Goal: Task Accomplishment & Management: Manage account settings

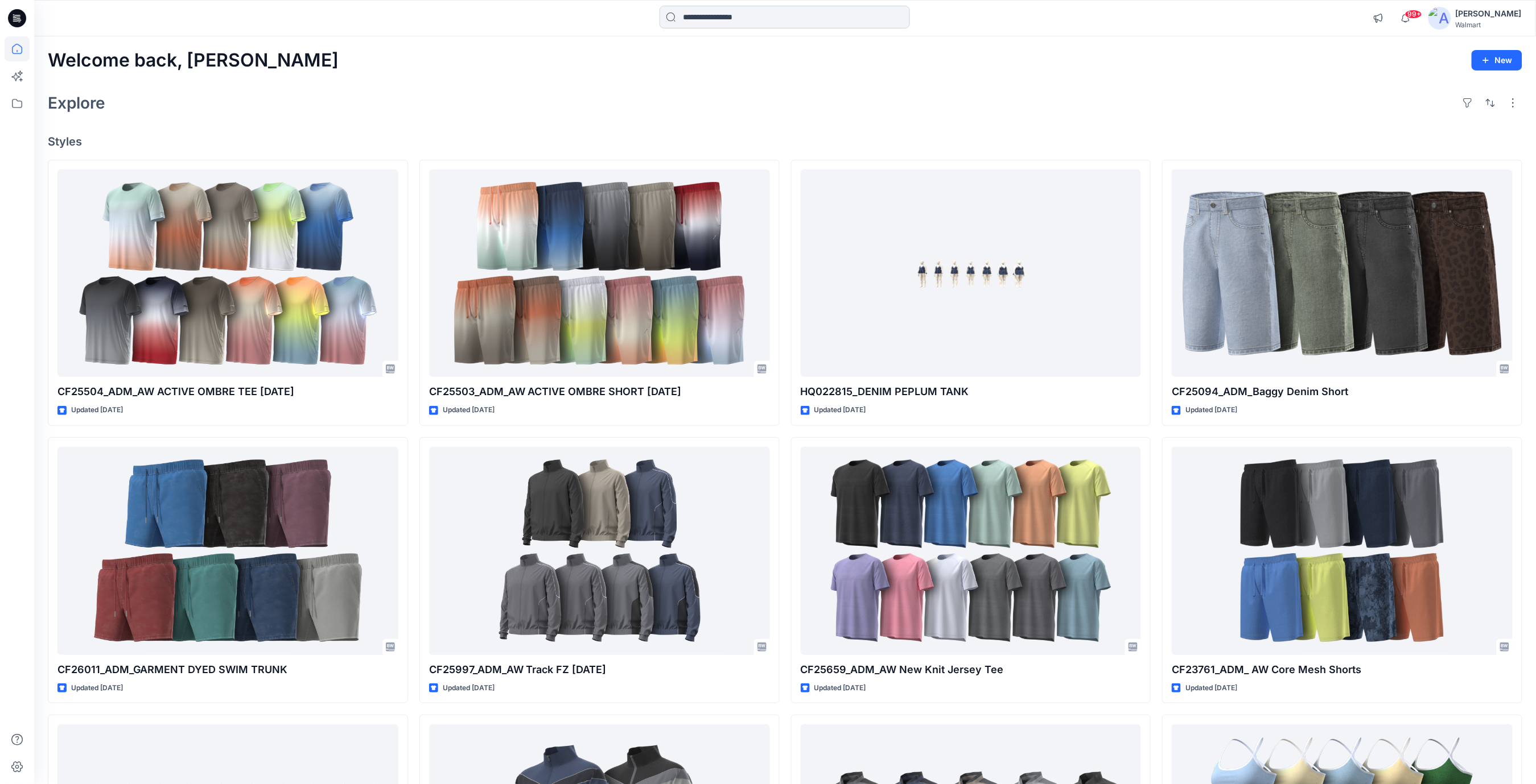
click at [701, 17] on input at bounding box center [784, 16] width 251 height 23
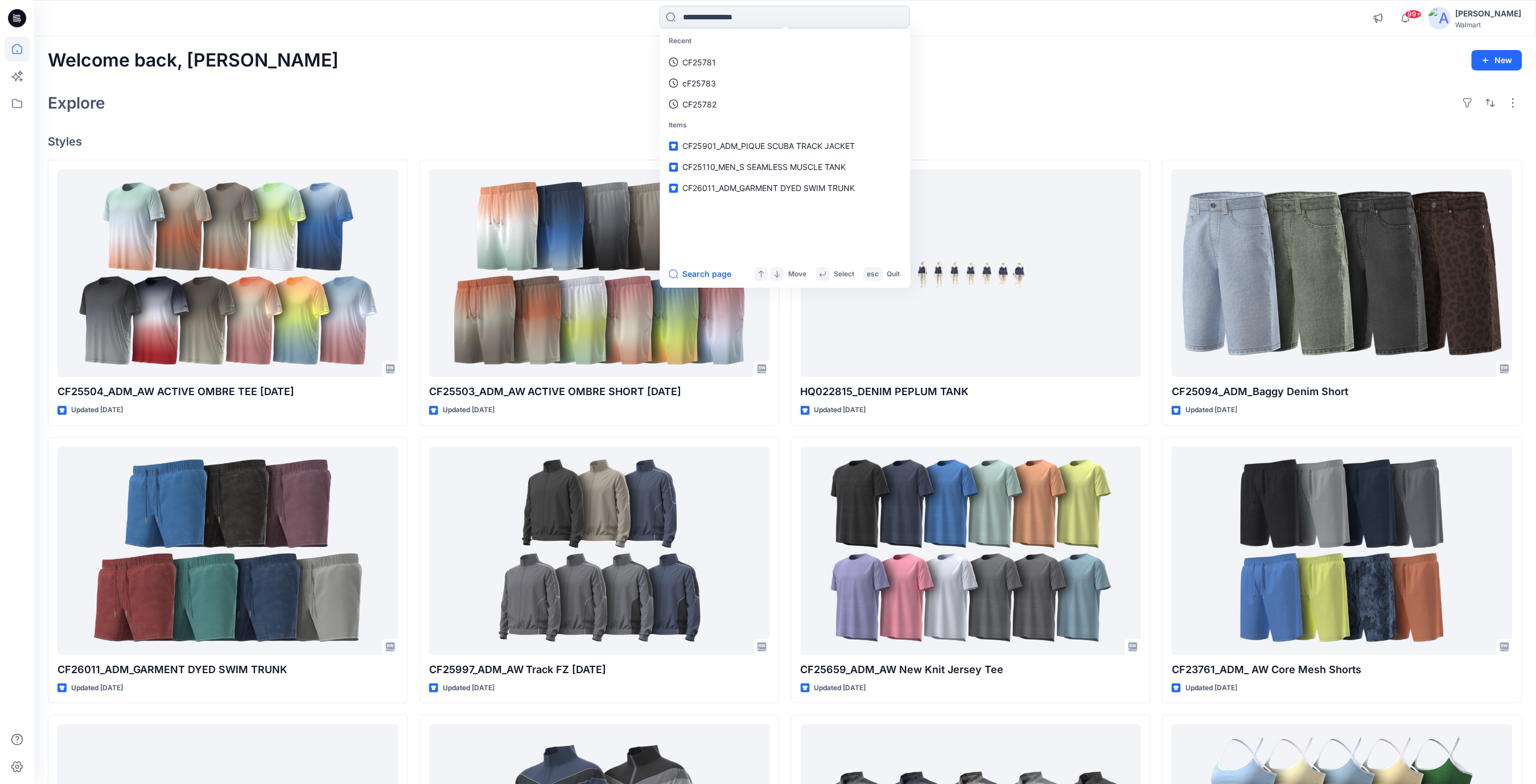
paste input "*******"
type input "*******"
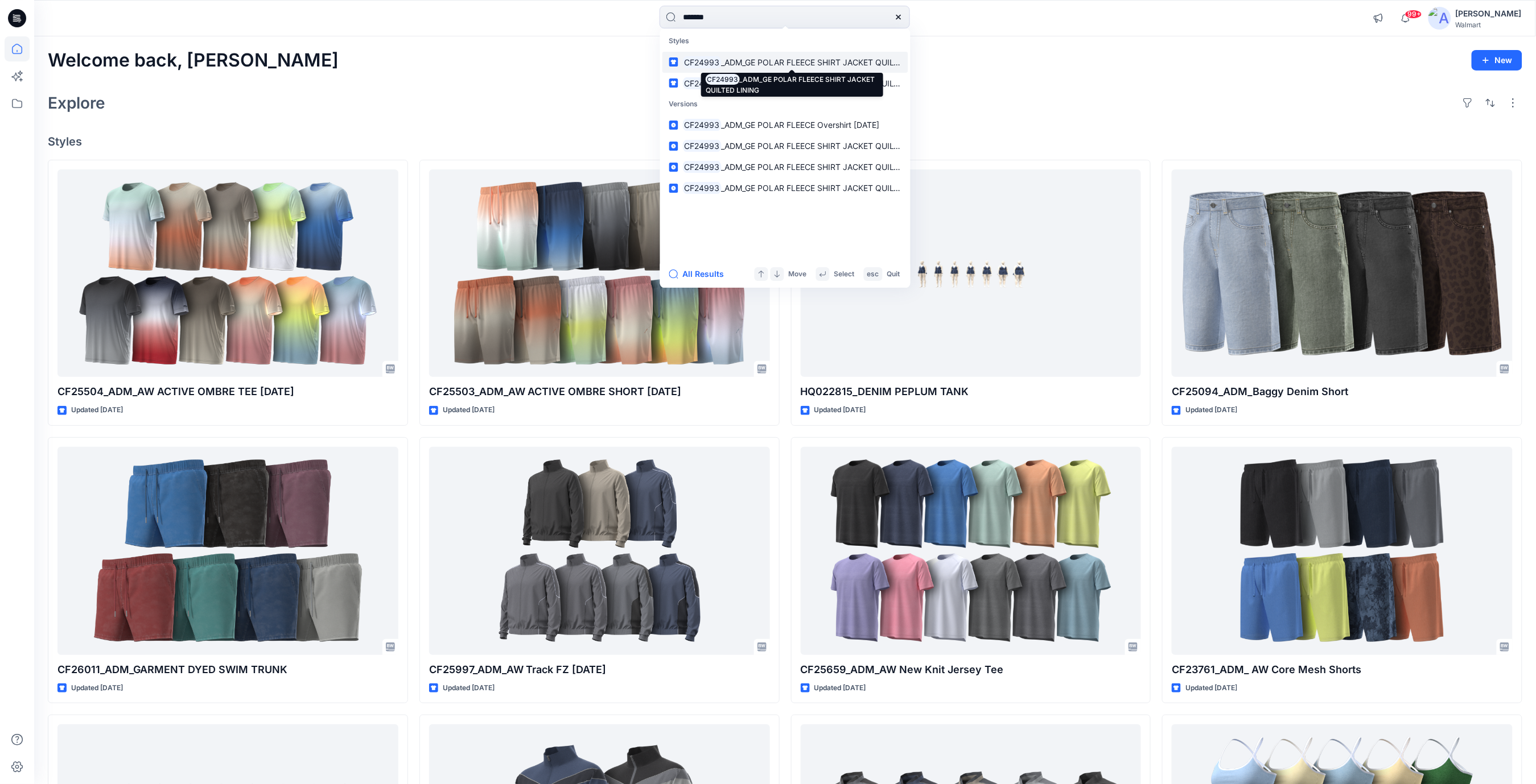
click at [799, 62] on span "_ADM_GE POLAR FLEECE SHIRT JACKET QUILTED LINING" at bounding box center [830, 62] width 217 height 10
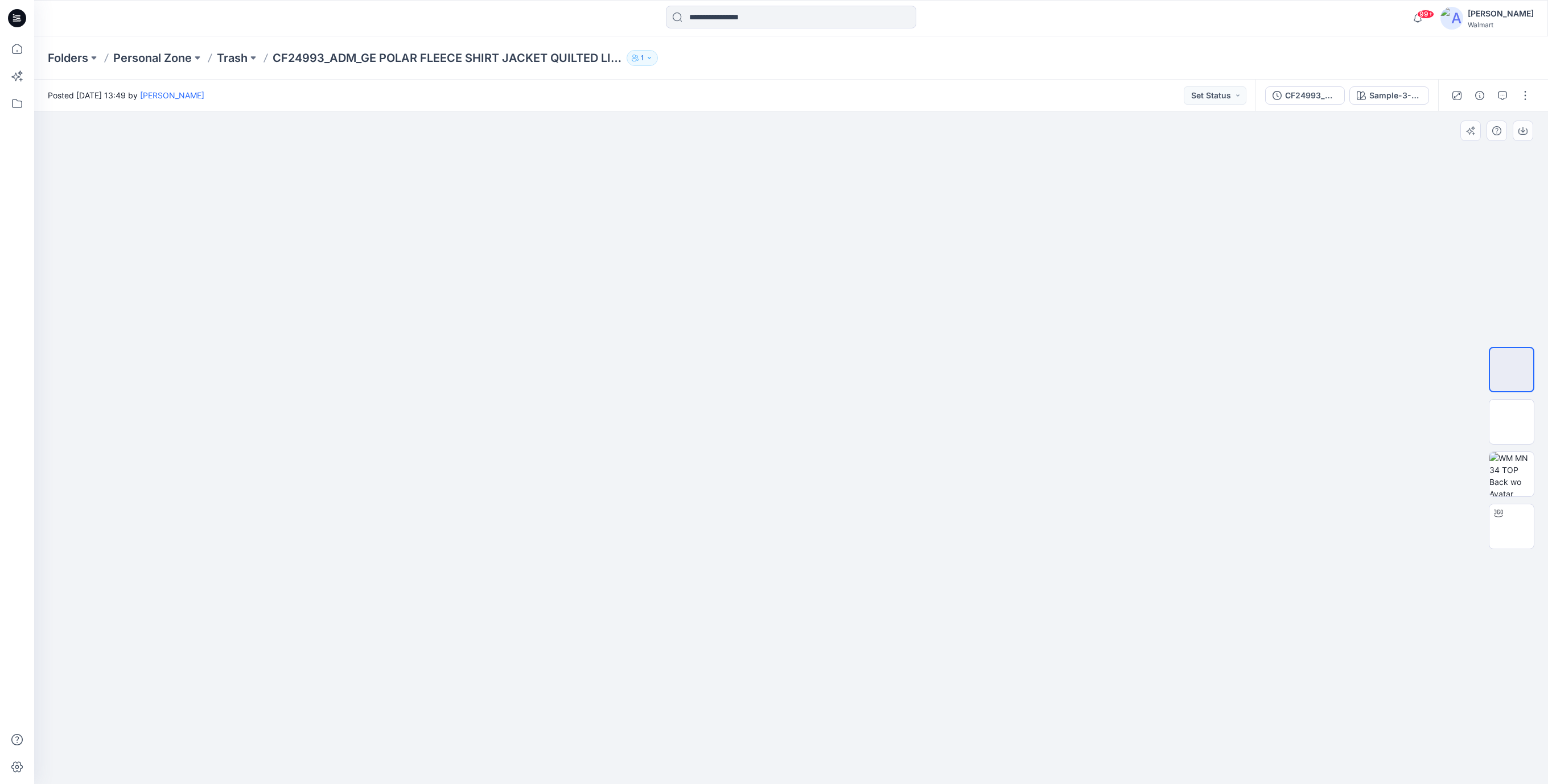
click at [716, 734] on div at bounding box center [791, 448] width 1514 height 673
click at [1512, 526] on img at bounding box center [1512, 526] width 0 height 0
drag, startPoint x: 808, startPoint y: 769, endPoint x: 793, endPoint y: 754, distance: 21.2
click at [793, 754] on icon at bounding box center [793, 750] width 345 height 43
click at [726, 24] on input at bounding box center [791, 16] width 251 height 23
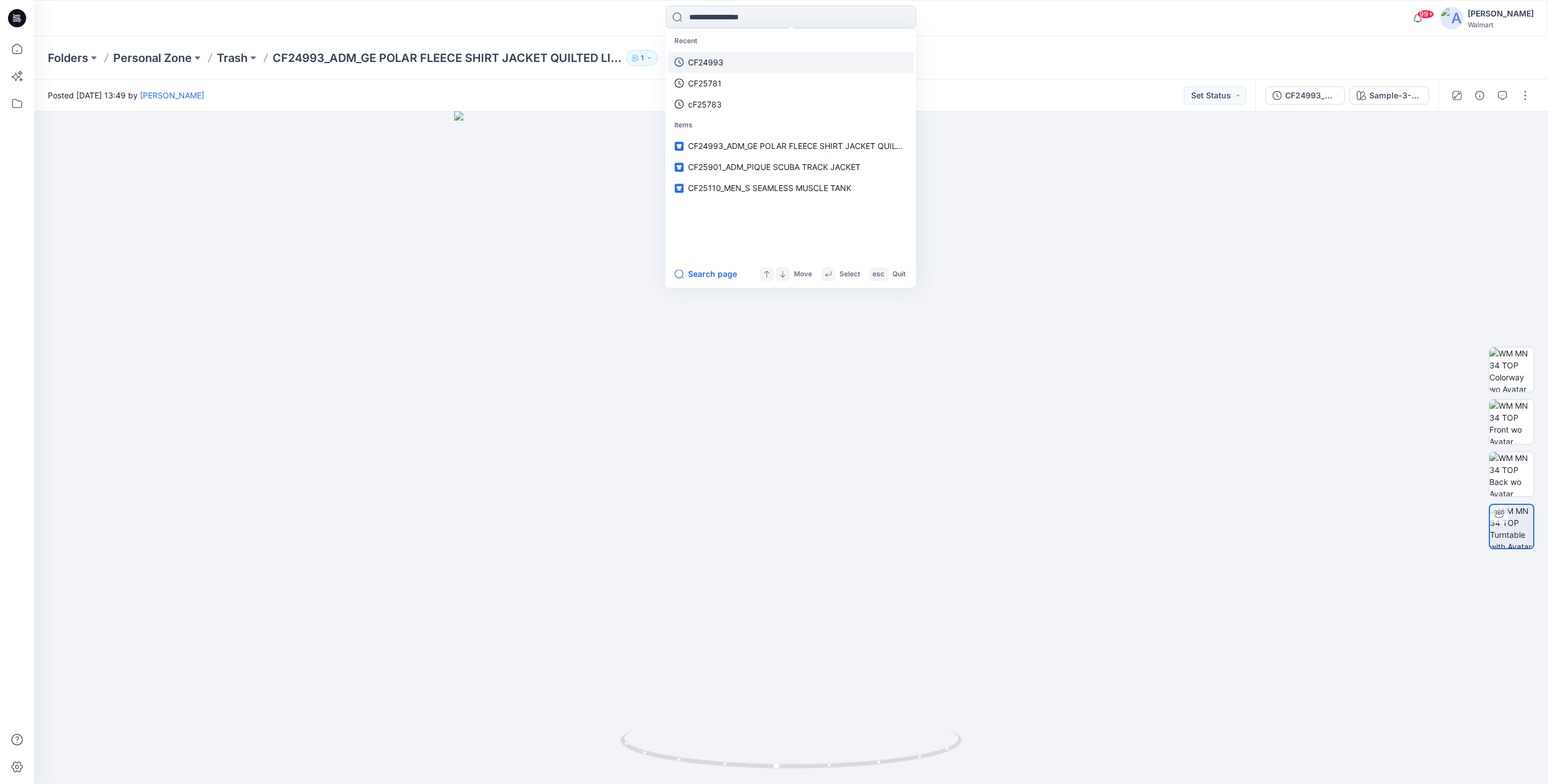
click at [719, 61] on p "CF24993" at bounding box center [705, 61] width 35 height 12
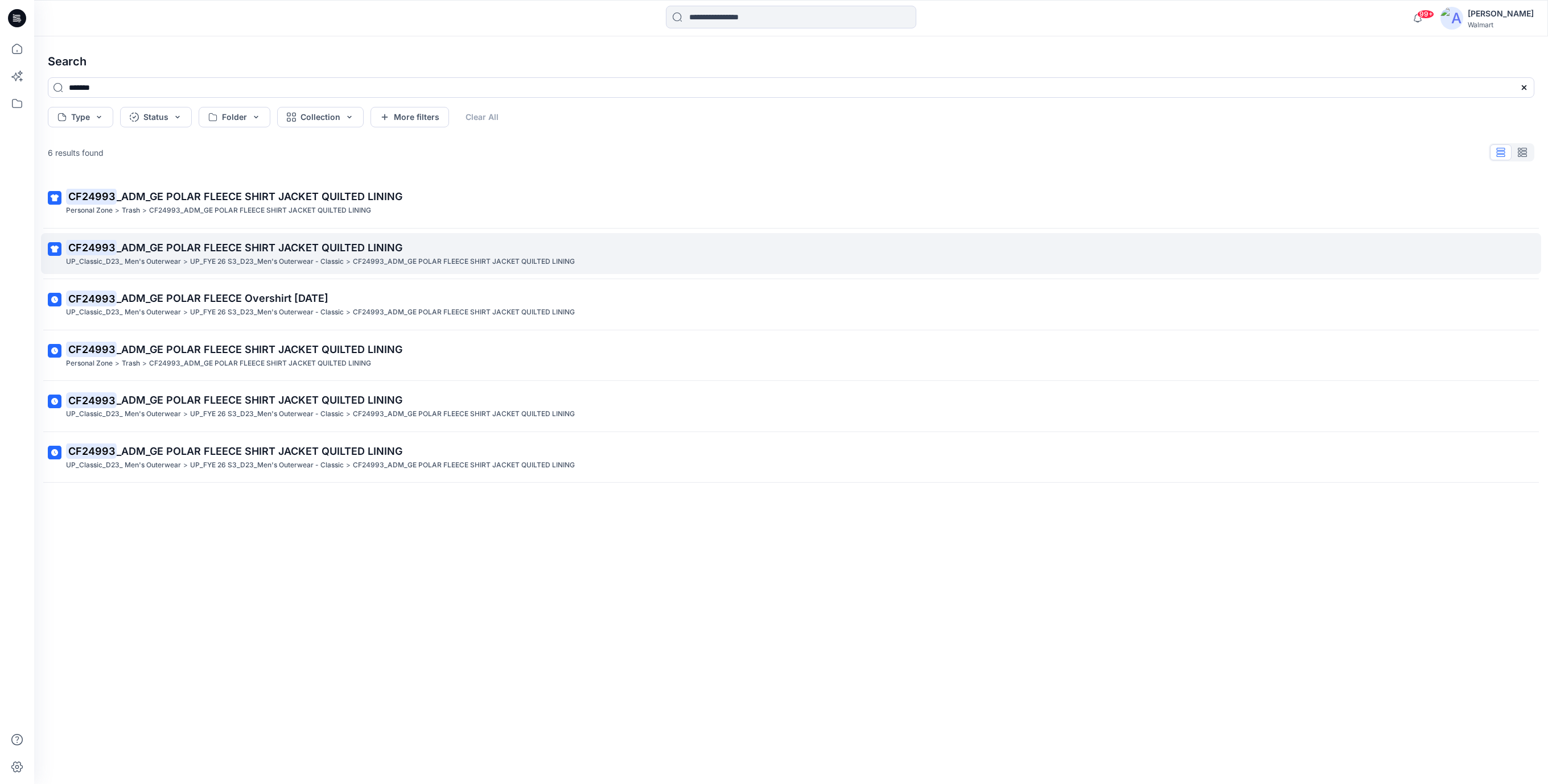
click at [239, 246] on span "_ADM_GE POLAR FLEECE SHIRT JACKET QUILTED LINING" at bounding box center [260, 247] width 286 height 12
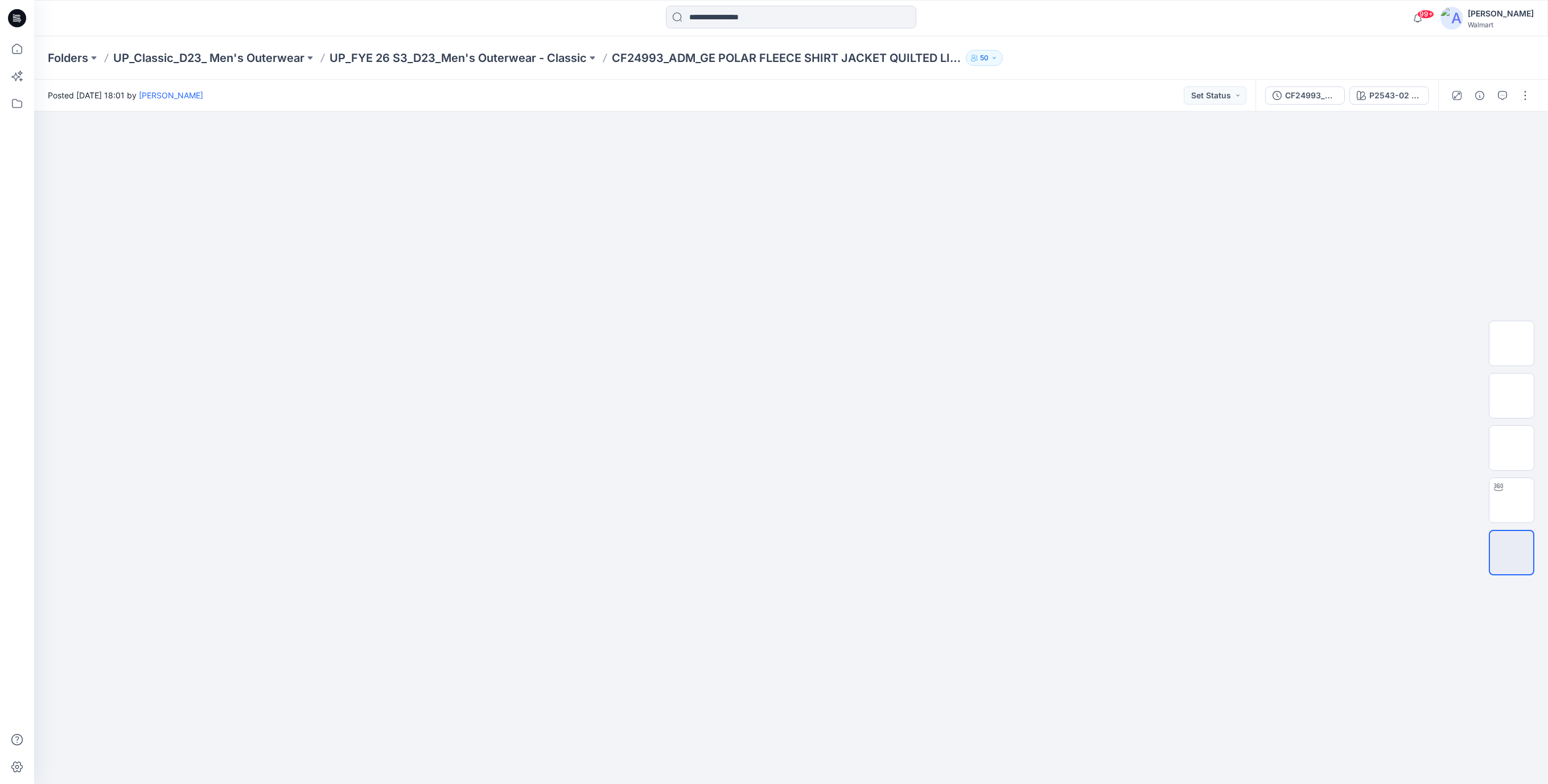
click at [18, 21] on icon at bounding box center [17, 18] width 18 height 18
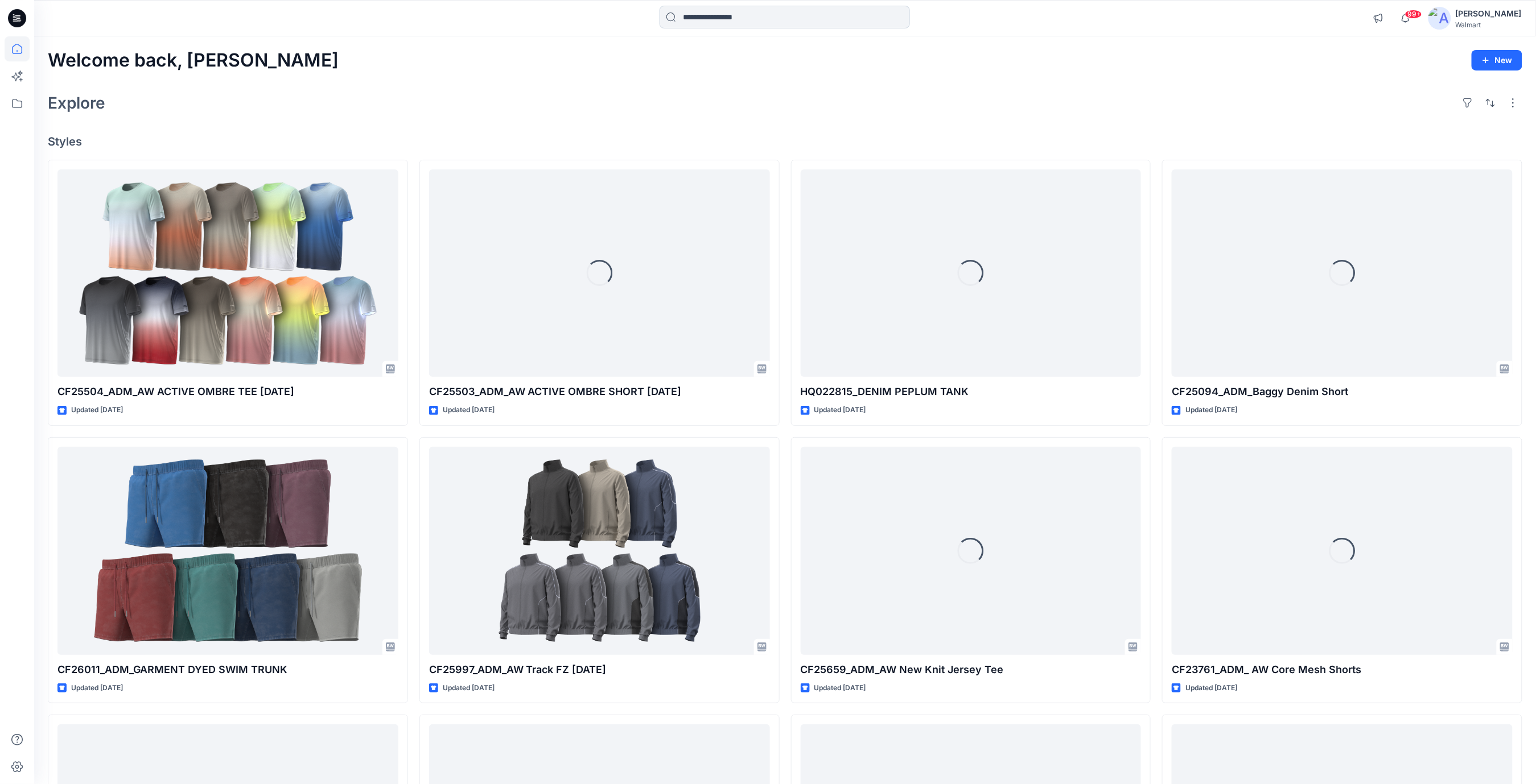
click at [721, 17] on input at bounding box center [784, 16] width 251 height 23
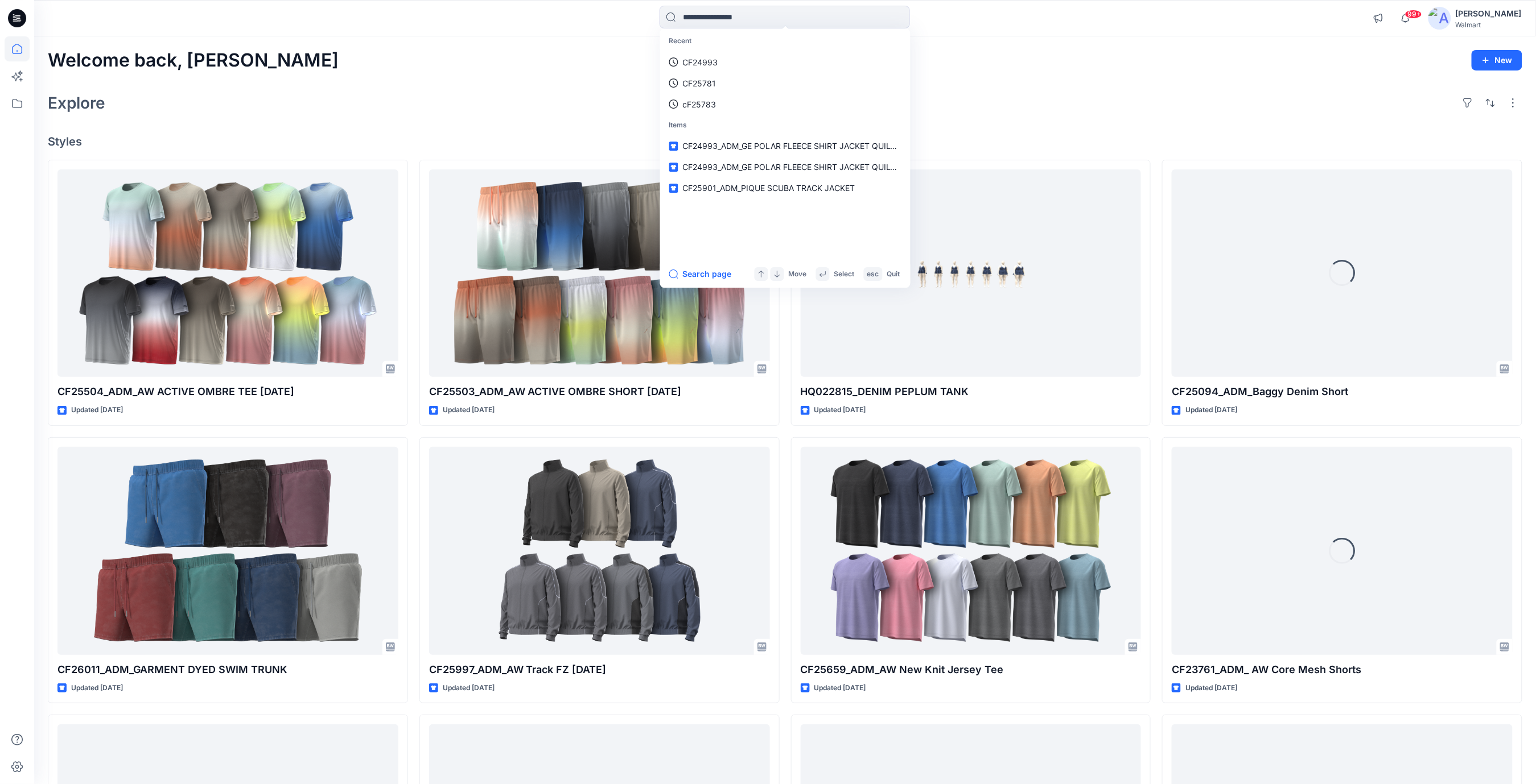
click at [413, 99] on div "Explore" at bounding box center [785, 103] width 1474 height 27
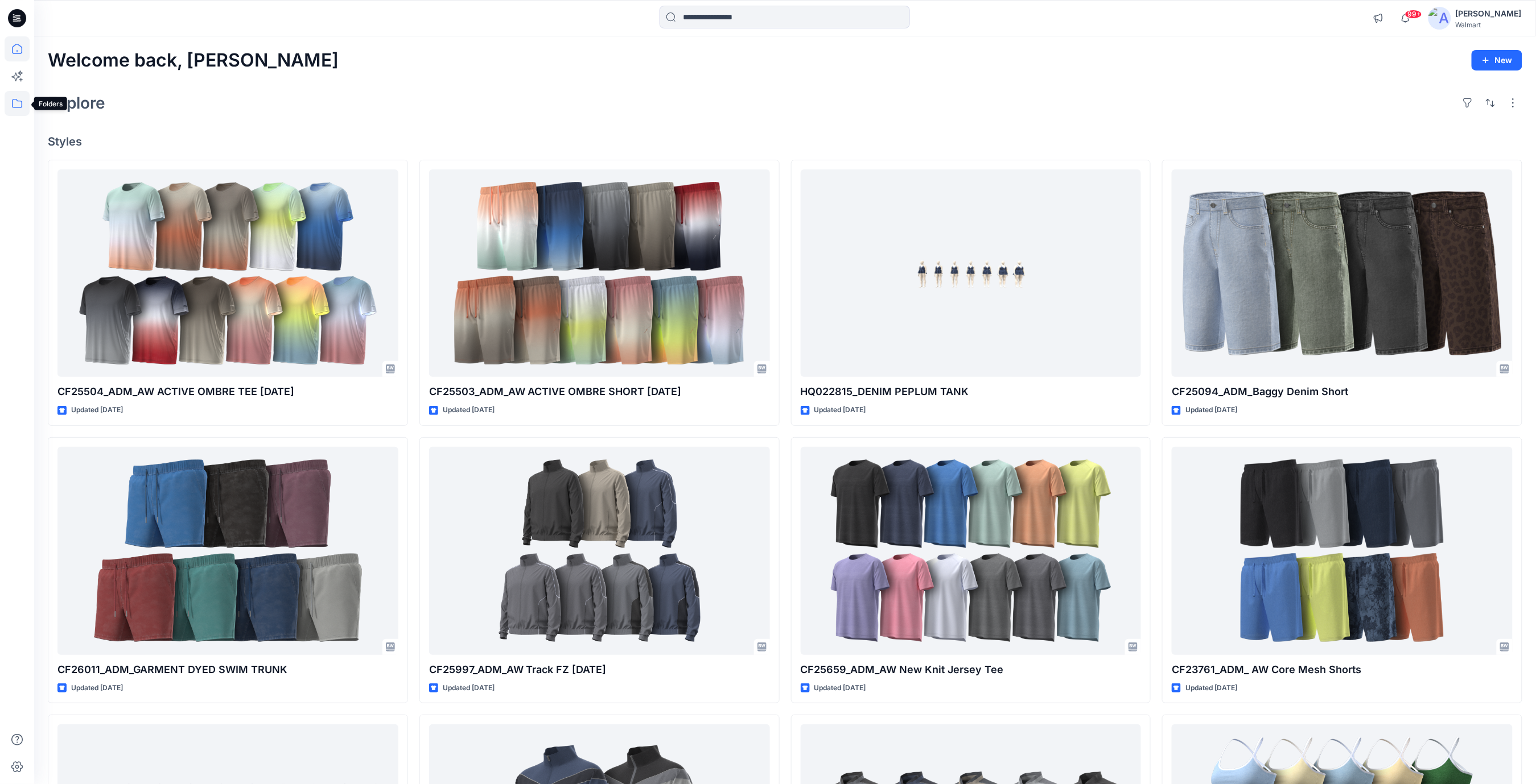
click at [19, 103] on icon at bounding box center [17, 104] width 25 height 25
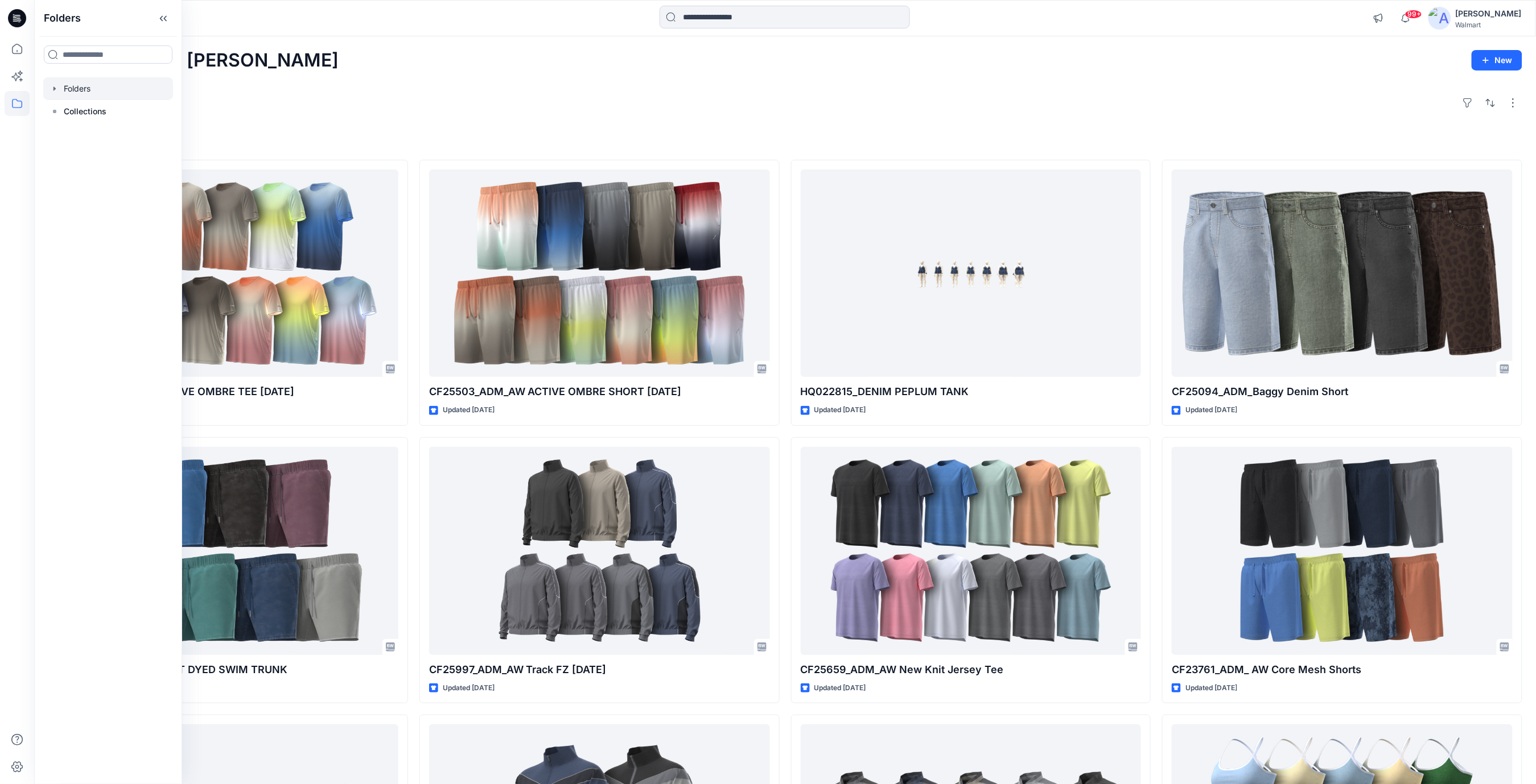
click at [119, 88] on div at bounding box center [108, 89] width 129 height 23
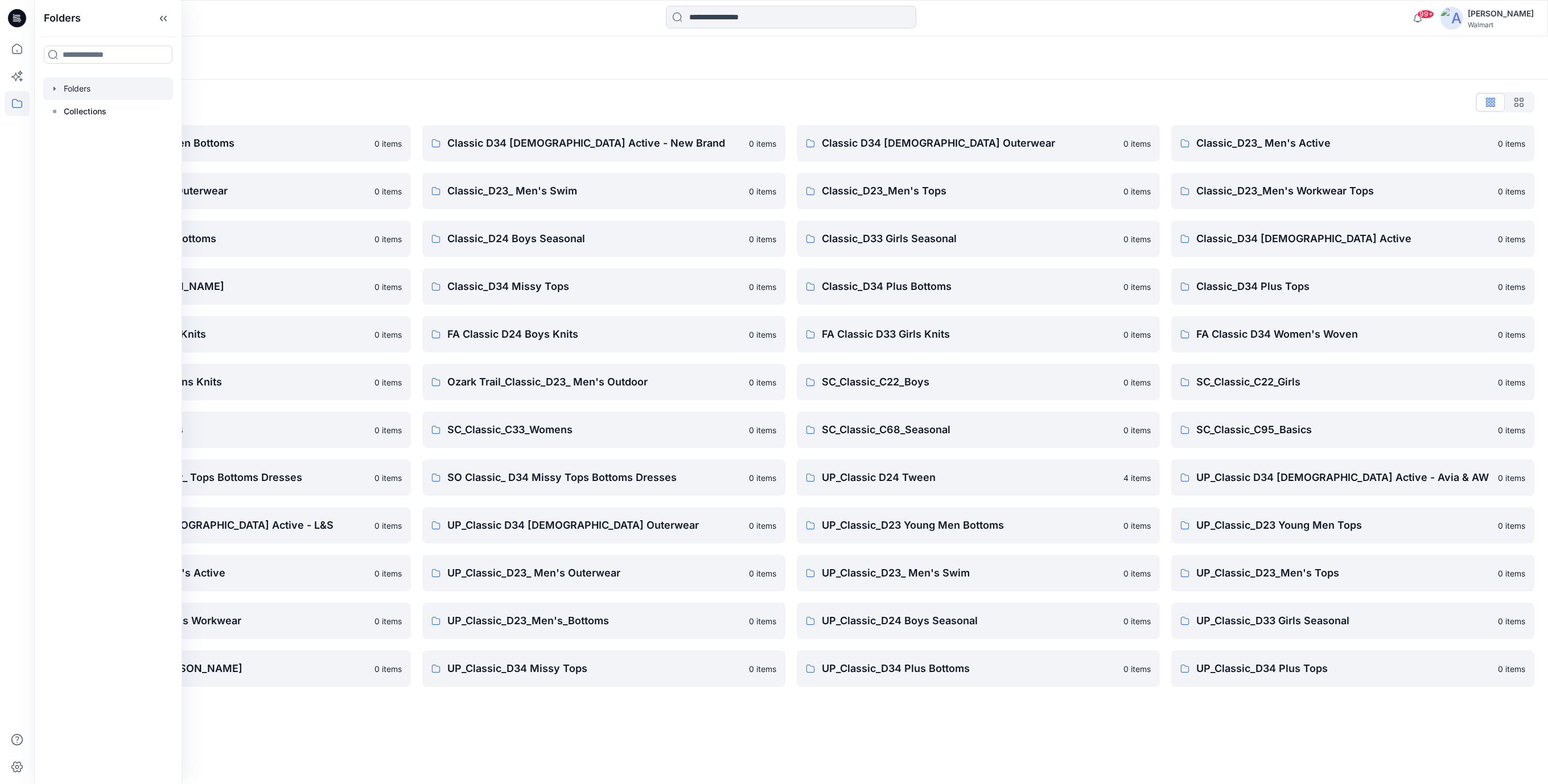
click at [554, 94] on div "Folders List" at bounding box center [791, 102] width 1486 height 18
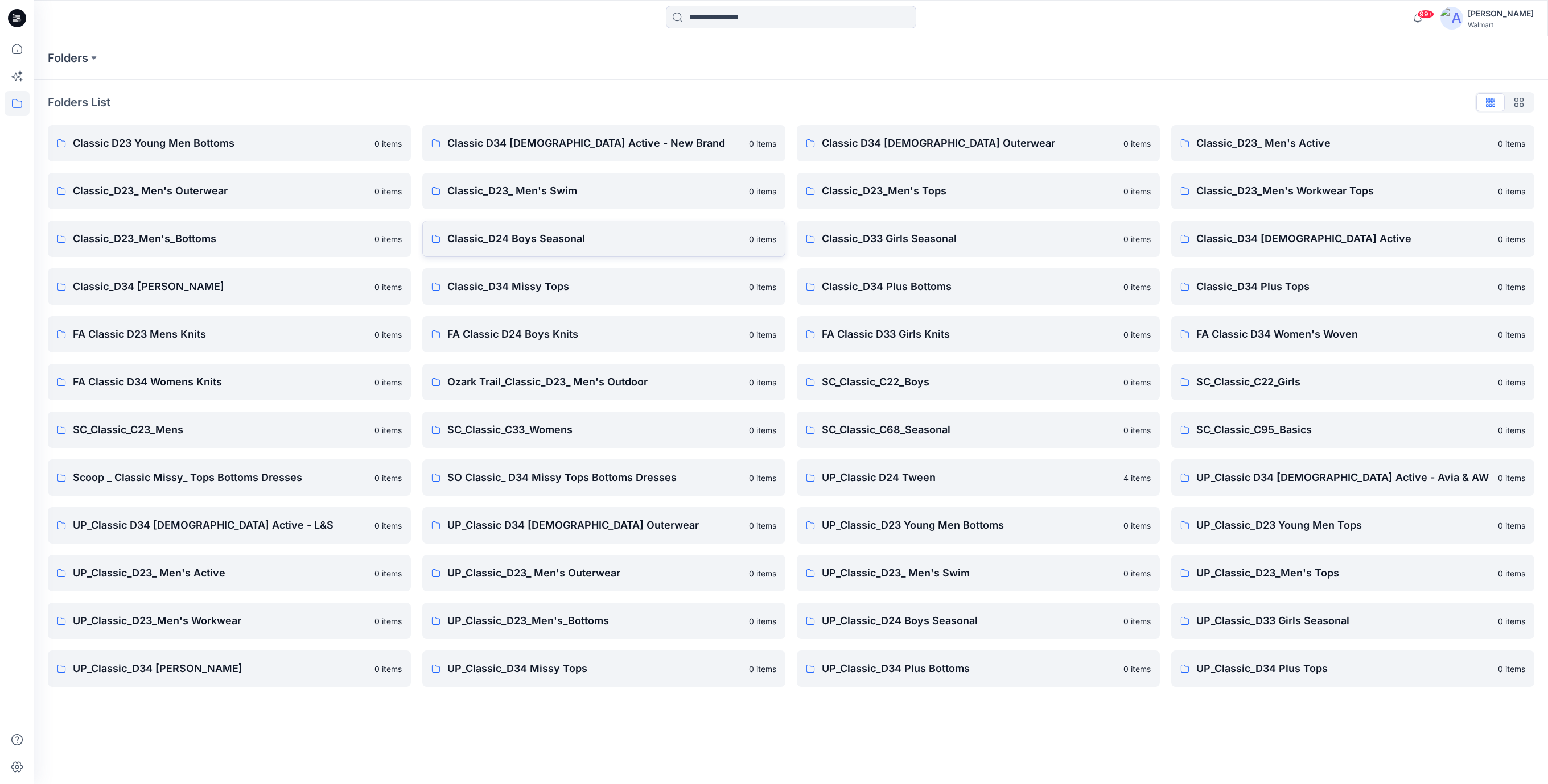
click at [548, 240] on p "Classic_D24 Boys Seasonal" at bounding box center [594, 239] width 295 height 16
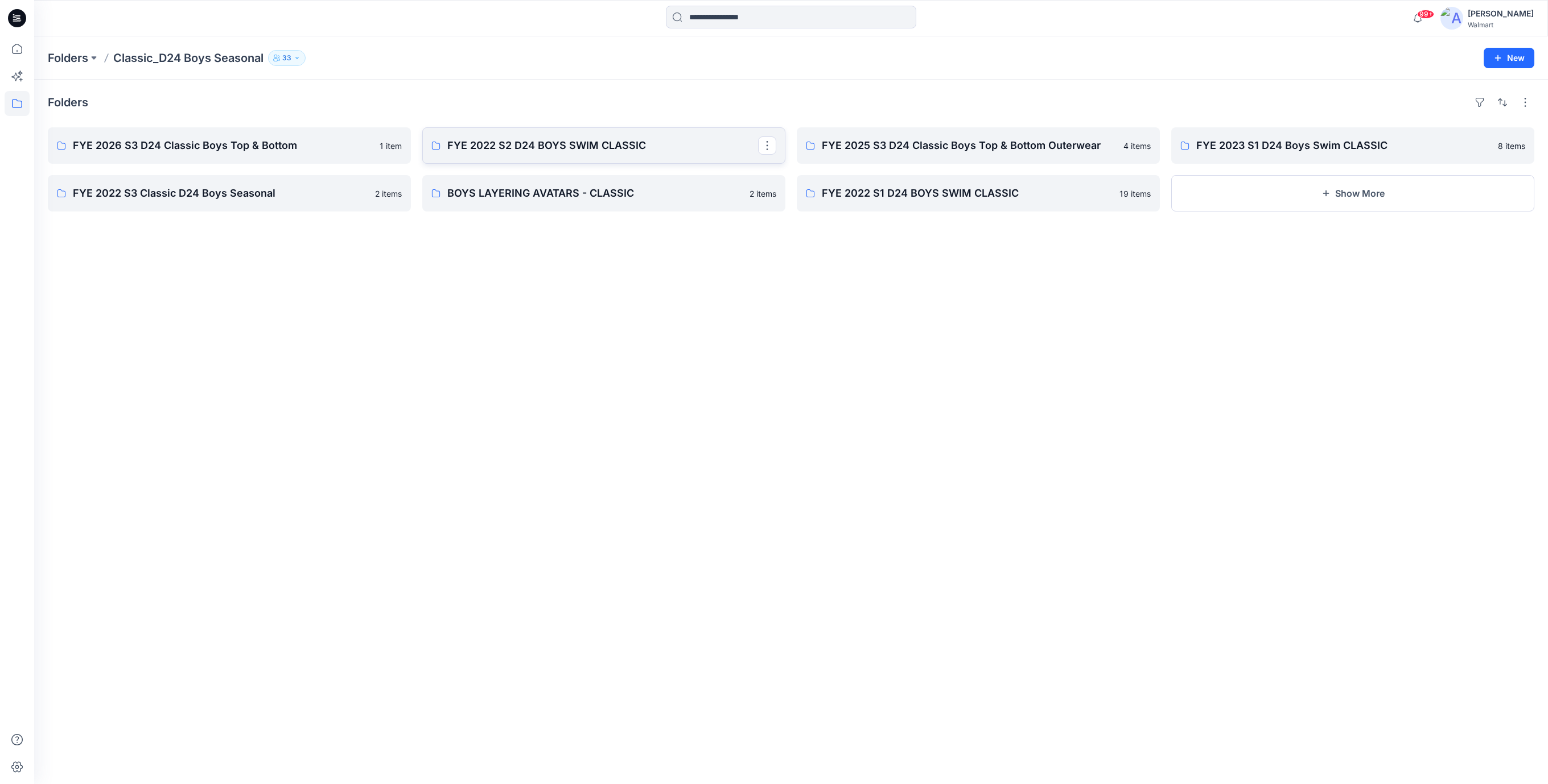
click at [551, 144] on p "FYE 2022 S2 D24 BOYS SWIM CLASSIC" at bounding box center [602, 146] width 310 height 16
click at [179, 142] on p "FYE 2026 S3 D24 Classic Boys Top & Bottom" at bounding box center [228, 146] width 310 height 16
click at [1260, 145] on p "FYE 2023 S1 D24 Boys Swim CLASSIC" at bounding box center [1351, 146] width 310 height 16
click at [863, 148] on p "FYE 2025 S3 D24 Classic Boys Top & Bottom Outerwear" at bounding box center [976, 146] width 310 height 16
click at [200, 200] on p "FYE 2022 S3 Classic D24 Boys Seasonal" at bounding box center [228, 194] width 310 height 16
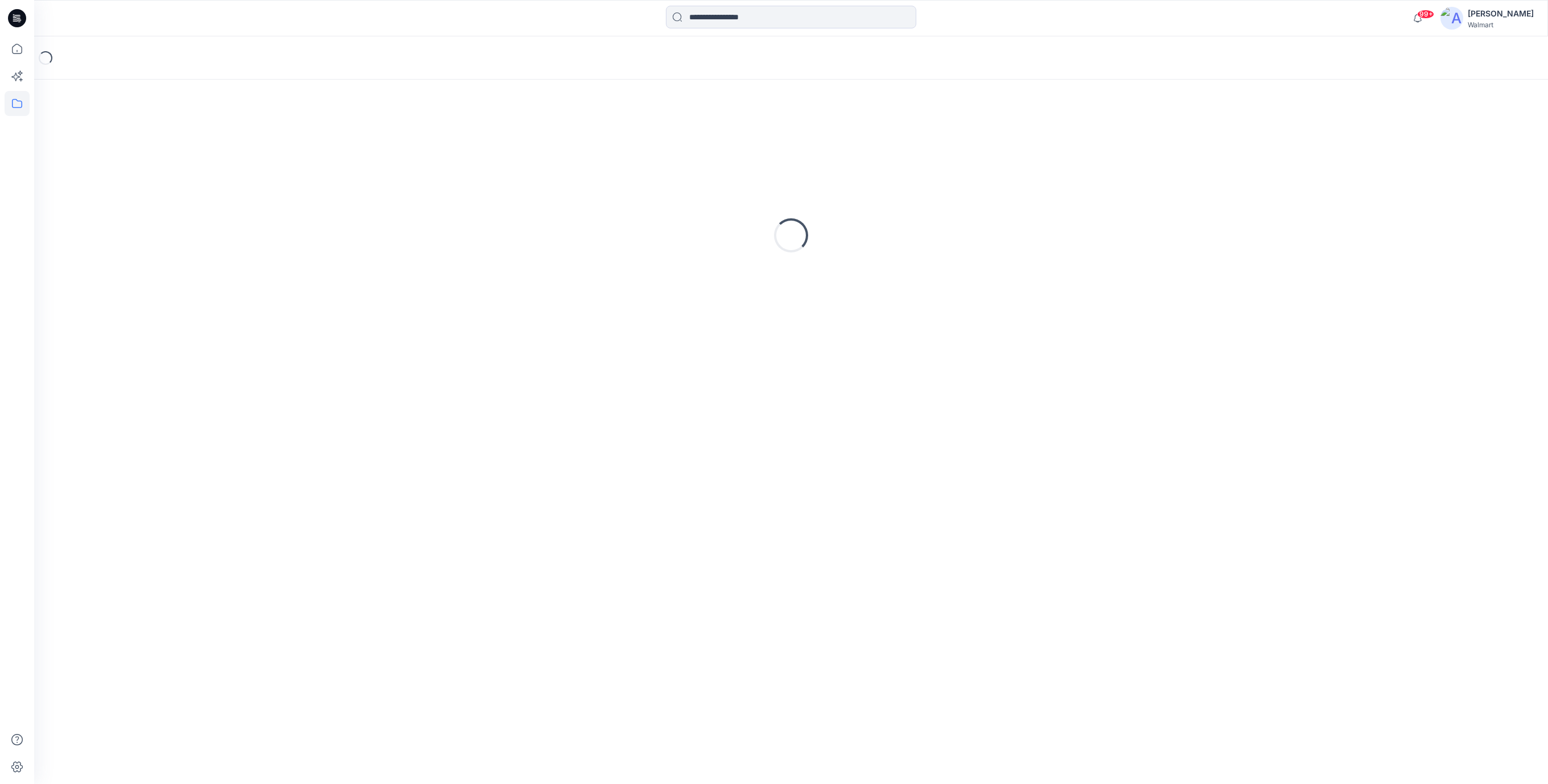
click at [200, 200] on div "Loading..." at bounding box center [791, 235] width 1486 height 284
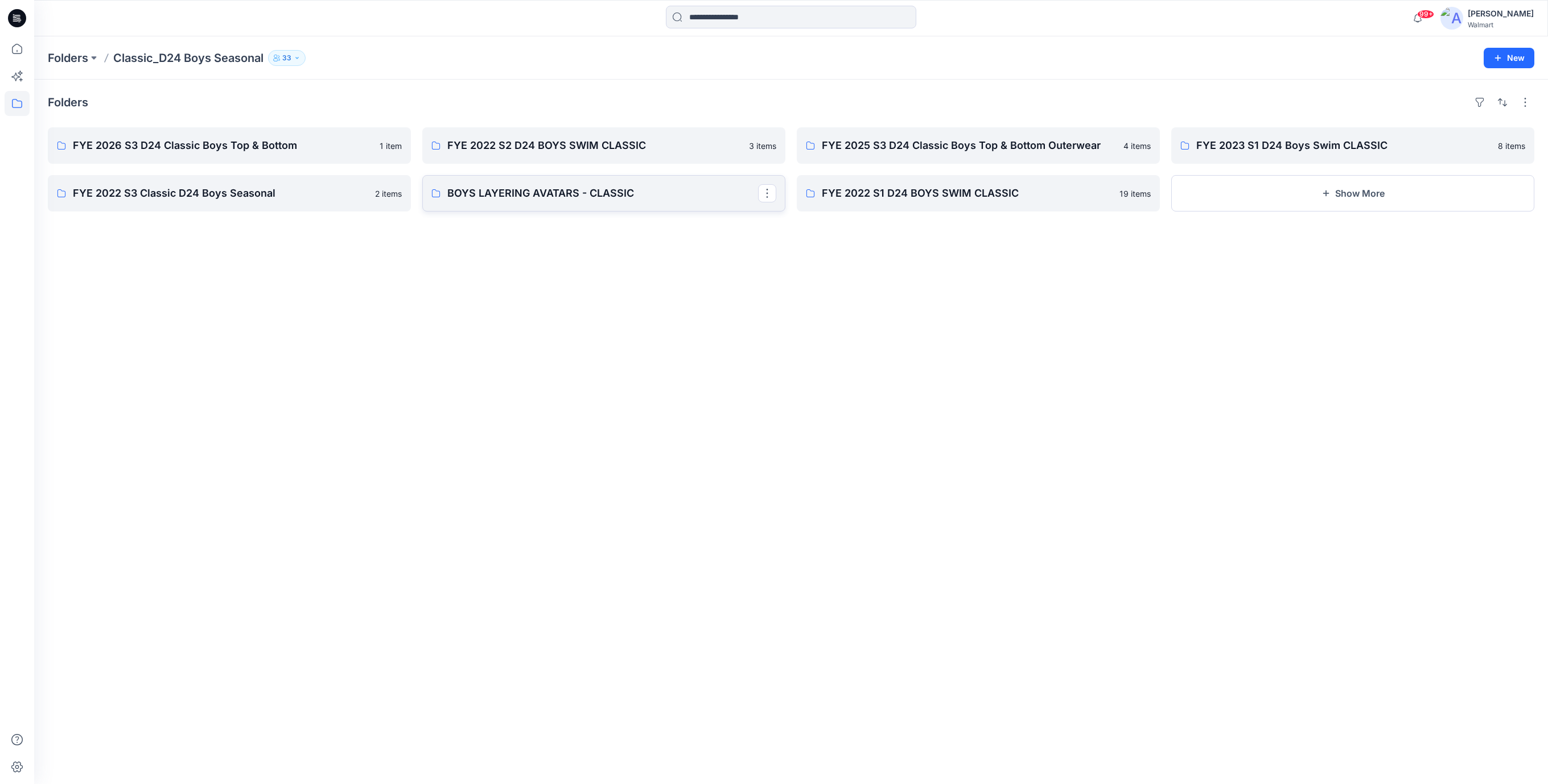
click at [536, 199] on p "BOYS LAYERING AVATARS - CLASSIC" at bounding box center [602, 194] width 310 height 16
click at [909, 191] on p "FYE 2022 S1 D24 BOYS SWIM CLASSIC" at bounding box center [976, 194] width 310 height 16
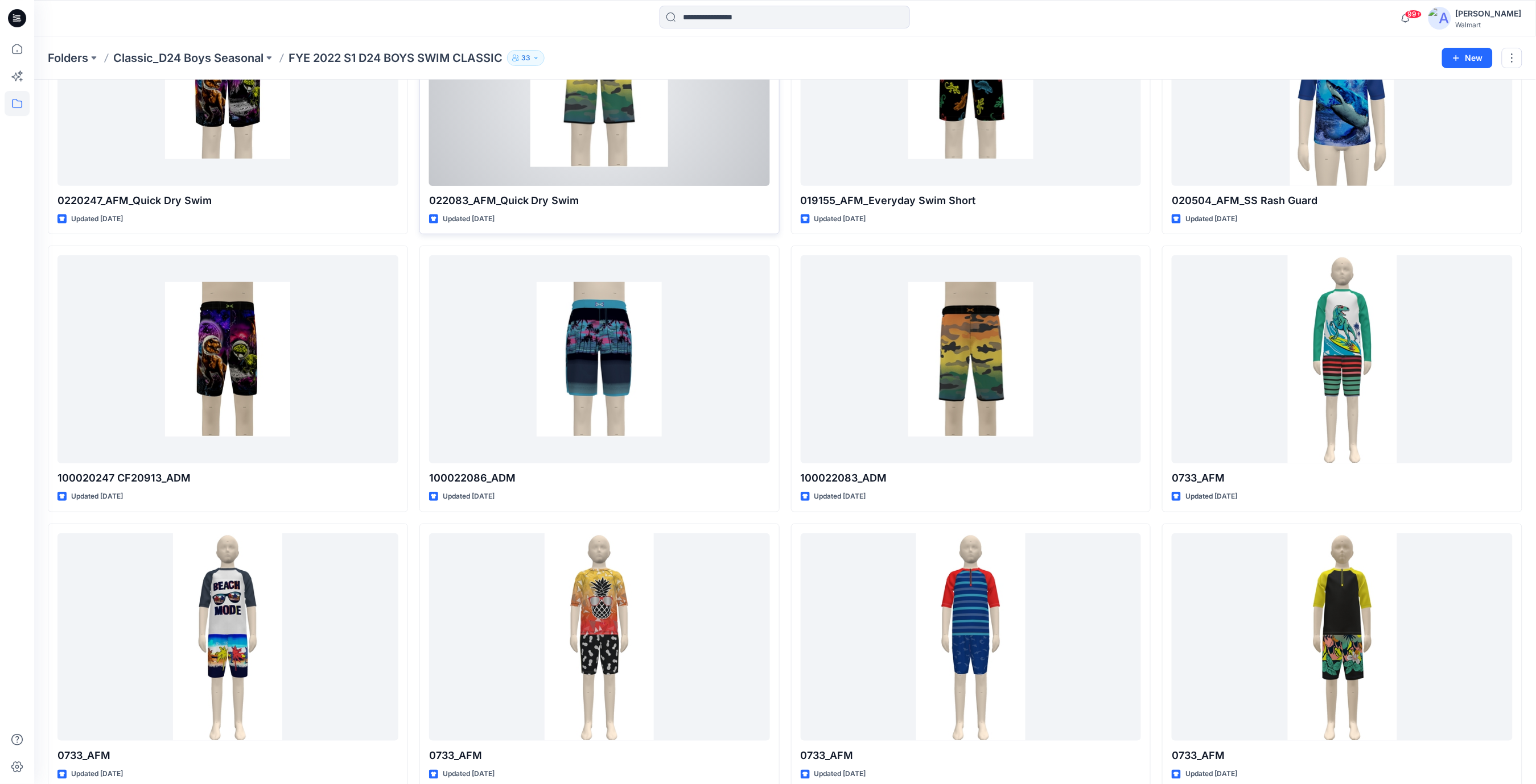
scroll to position [220, 0]
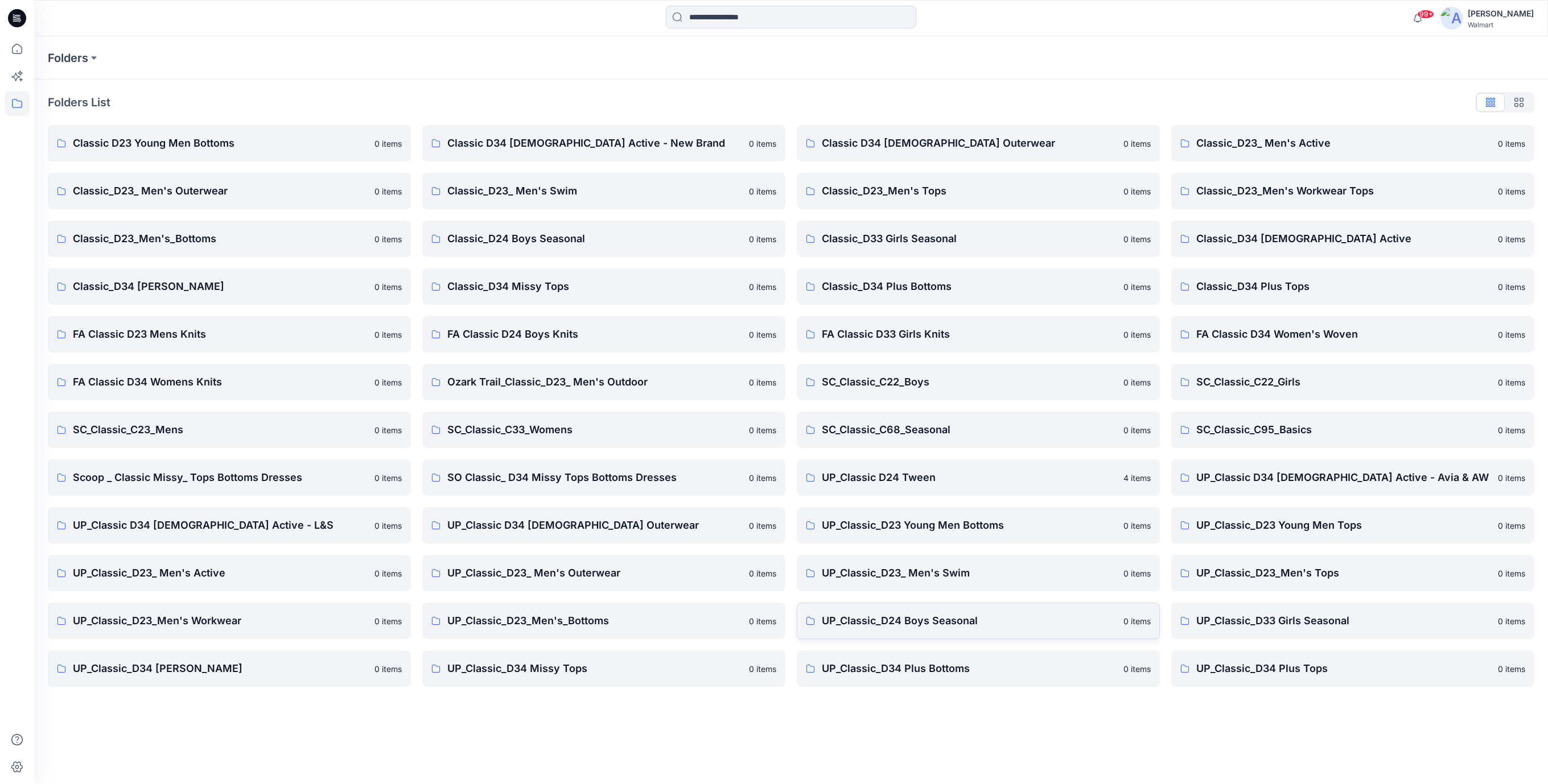
click at [916, 619] on p "UP_Classic_D24 Boys Seasonal" at bounding box center [969, 621] width 295 height 16
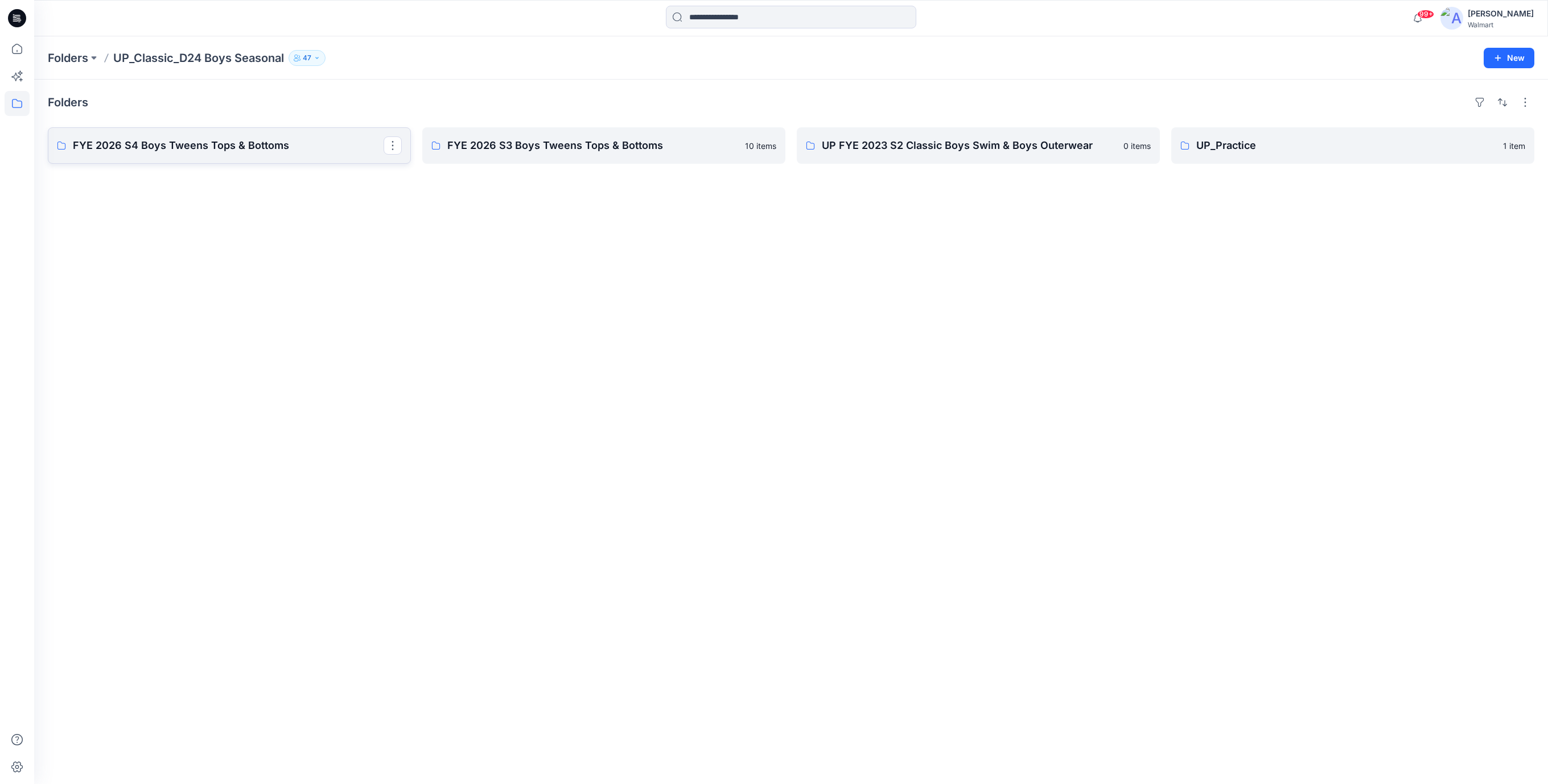
click at [225, 148] on p "FYE 2026 S4 Boys Tweens Tops & Bottoms" at bounding box center [228, 146] width 310 height 16
click at [625, 148] on p "FYE 2026 S3 Boys Tweens Tops & Bottoms" at bounding box center [602, 146] width 310 height 16
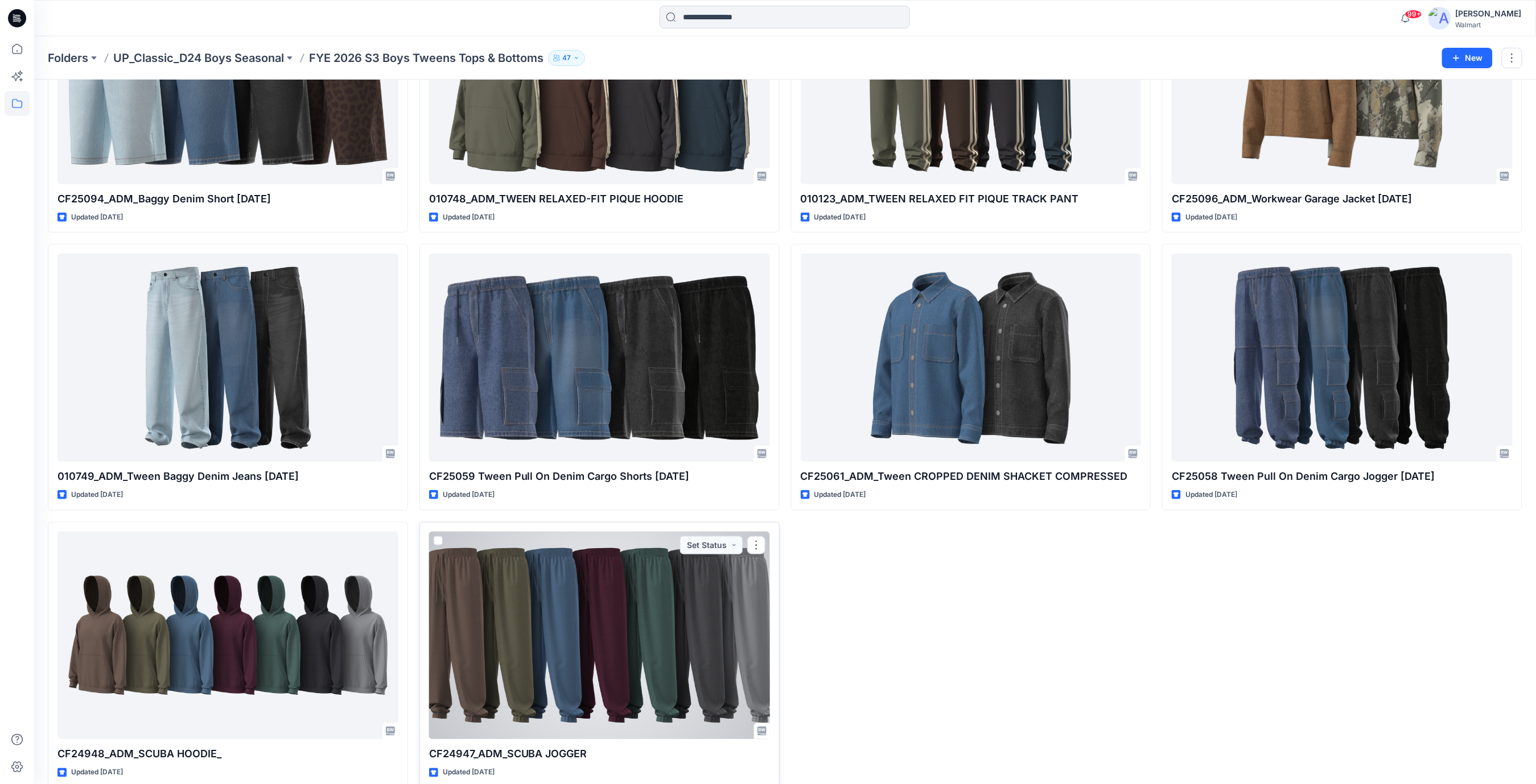
scroll to position [179, 0]
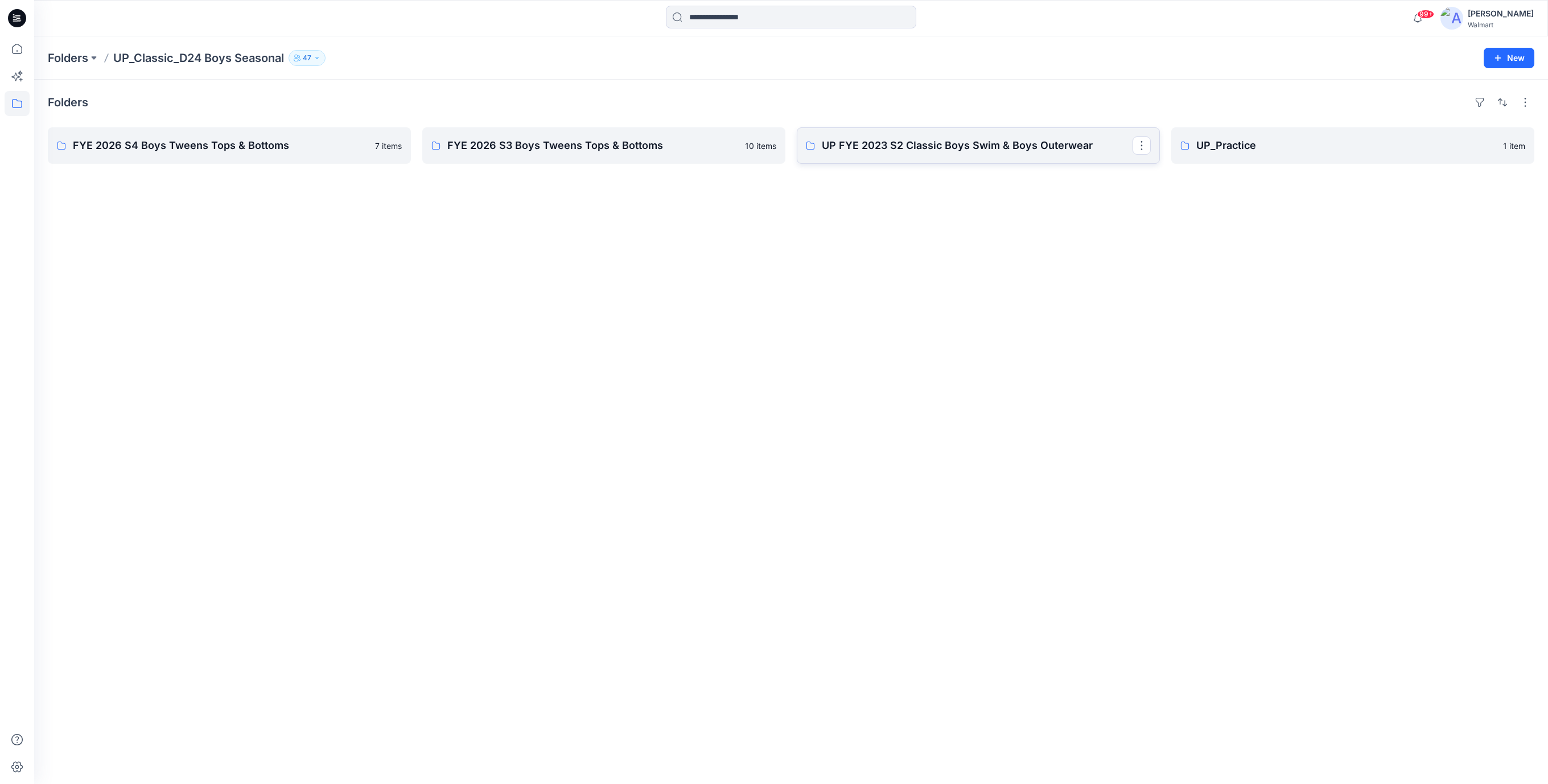
click at [979, 145] on p "UP FYE 2023 S2 Classic Boys Swim & Boys Outerwear" at bounding box center [976, 146] width 310 height 16
click at [276, 152] on p "FYE 2026 S4 Boys Tweens Tops & Bottoms" at bounding box center [228, 146] width 310 height 16
drag, startPoint x: 299, startPoint y: 281, endPoint x: 165, endPoint y: 145, distance: 190.9
click at [299, 281] on div "Folders FYE 2026 S4 Boys Tweens Tops & Bottoms 7 items FYE 2026 S3 Boys Tweens …" at bounding box center [791, 431] width 1514 height 704
click at [14, 16] on icon at bounding box center [17, 18] width 18 height 18
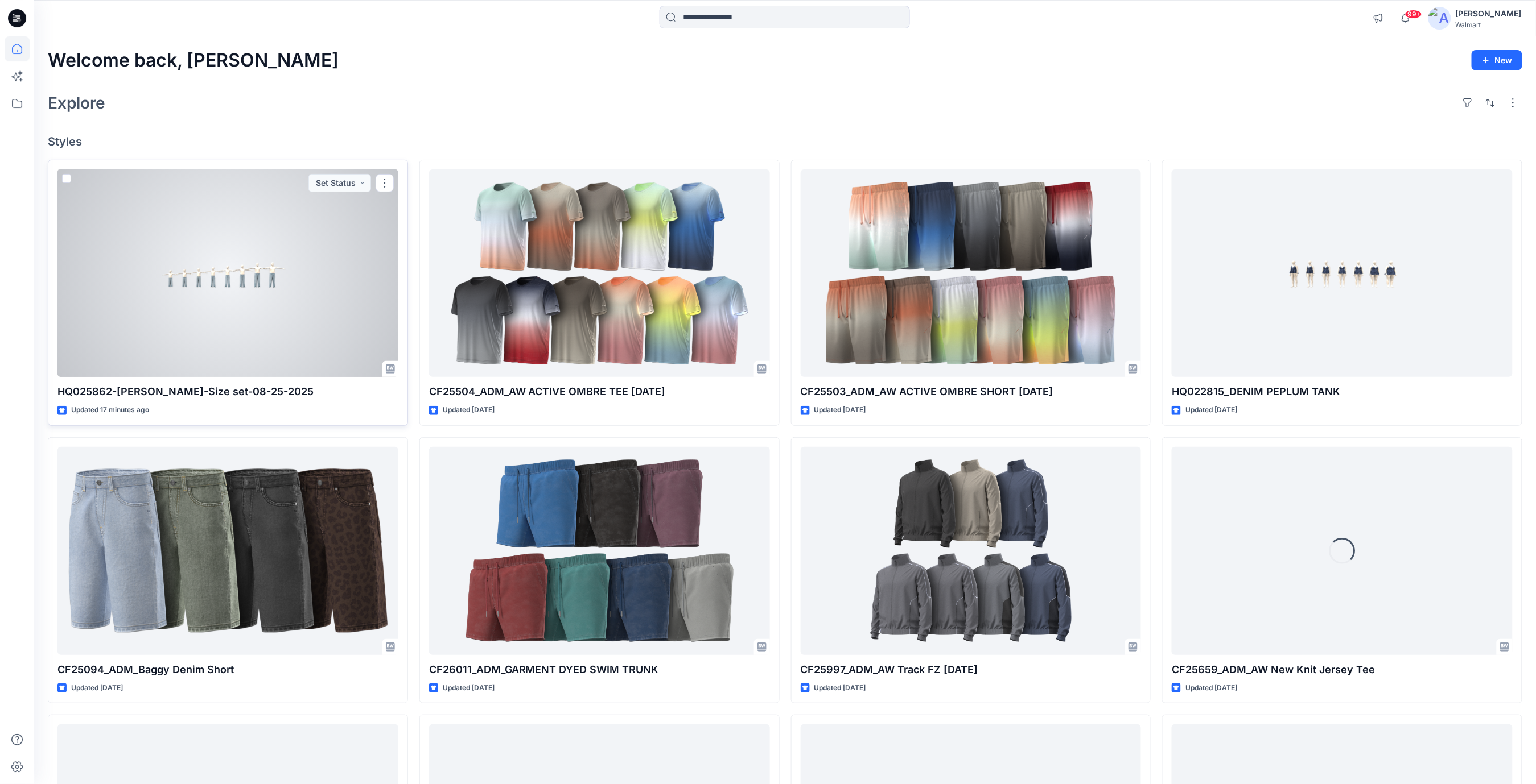
click at [332, 290] on div at bounding box center [228, 273] width 341 height 208
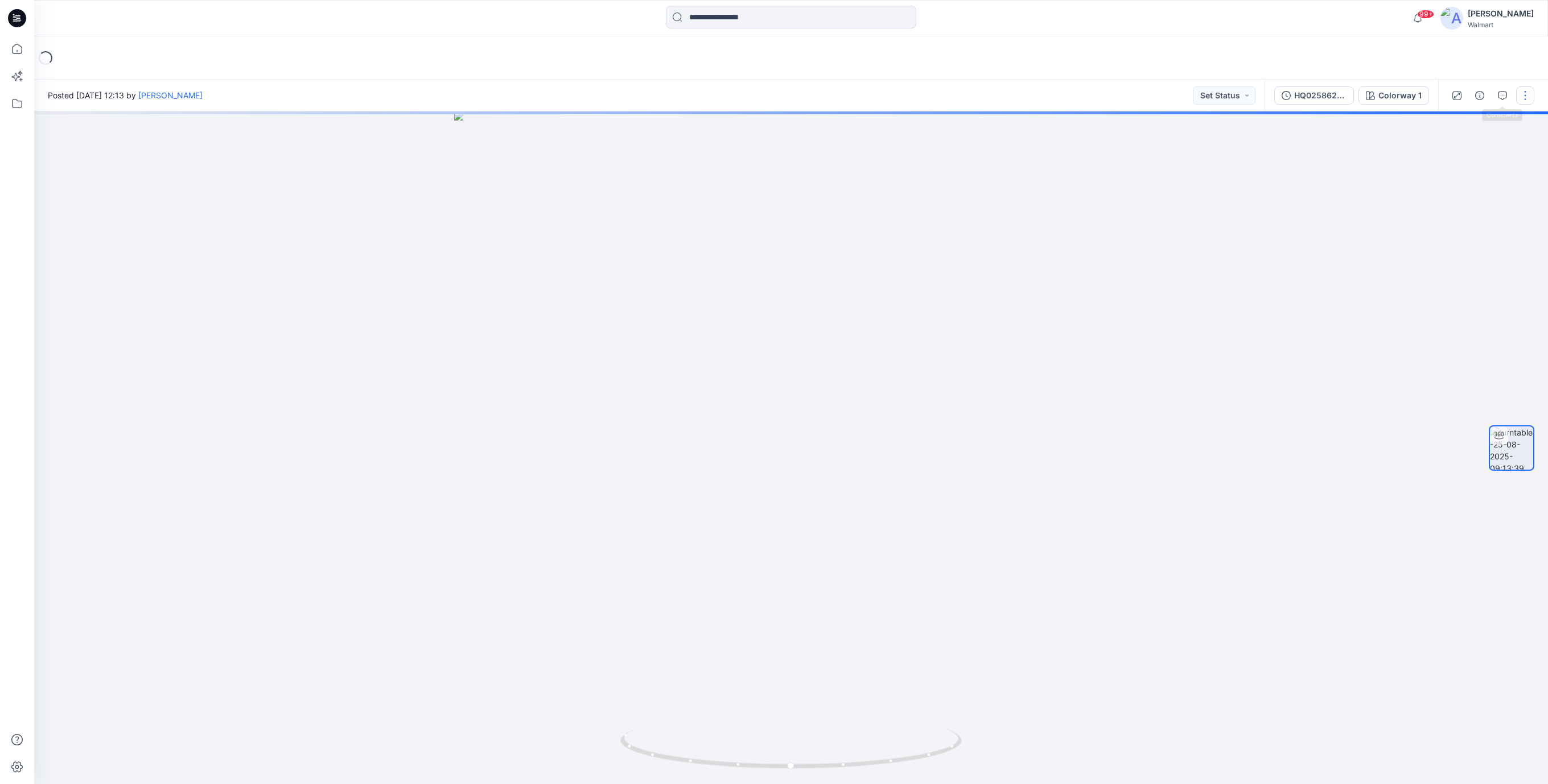
click at [1519, 97] on button "button" at bounding box center [1525, 96] width 18 height 18
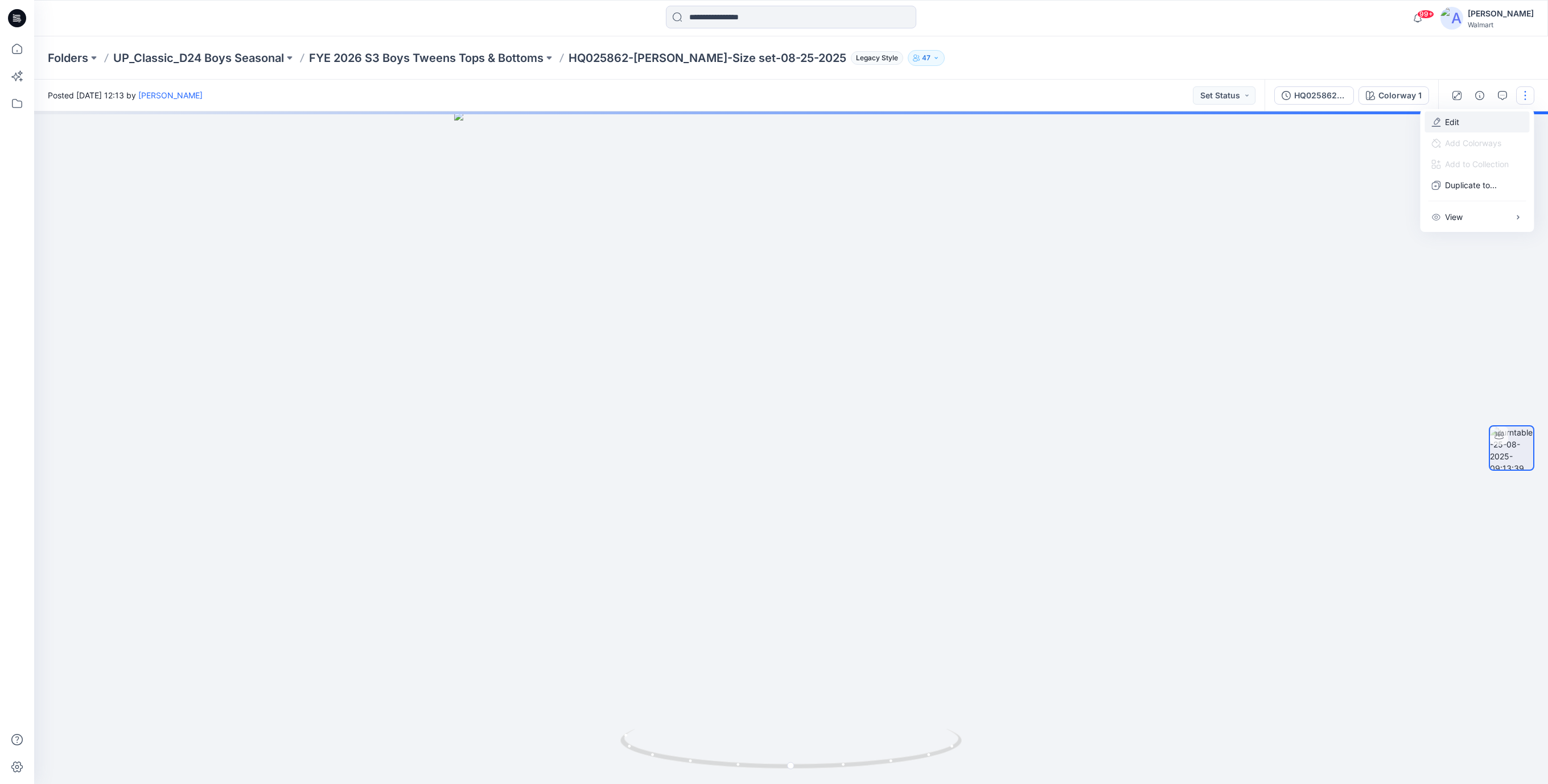
click at [1462, 120] on button "Edit" at bounding box center [1477, 121] width 105 height 21
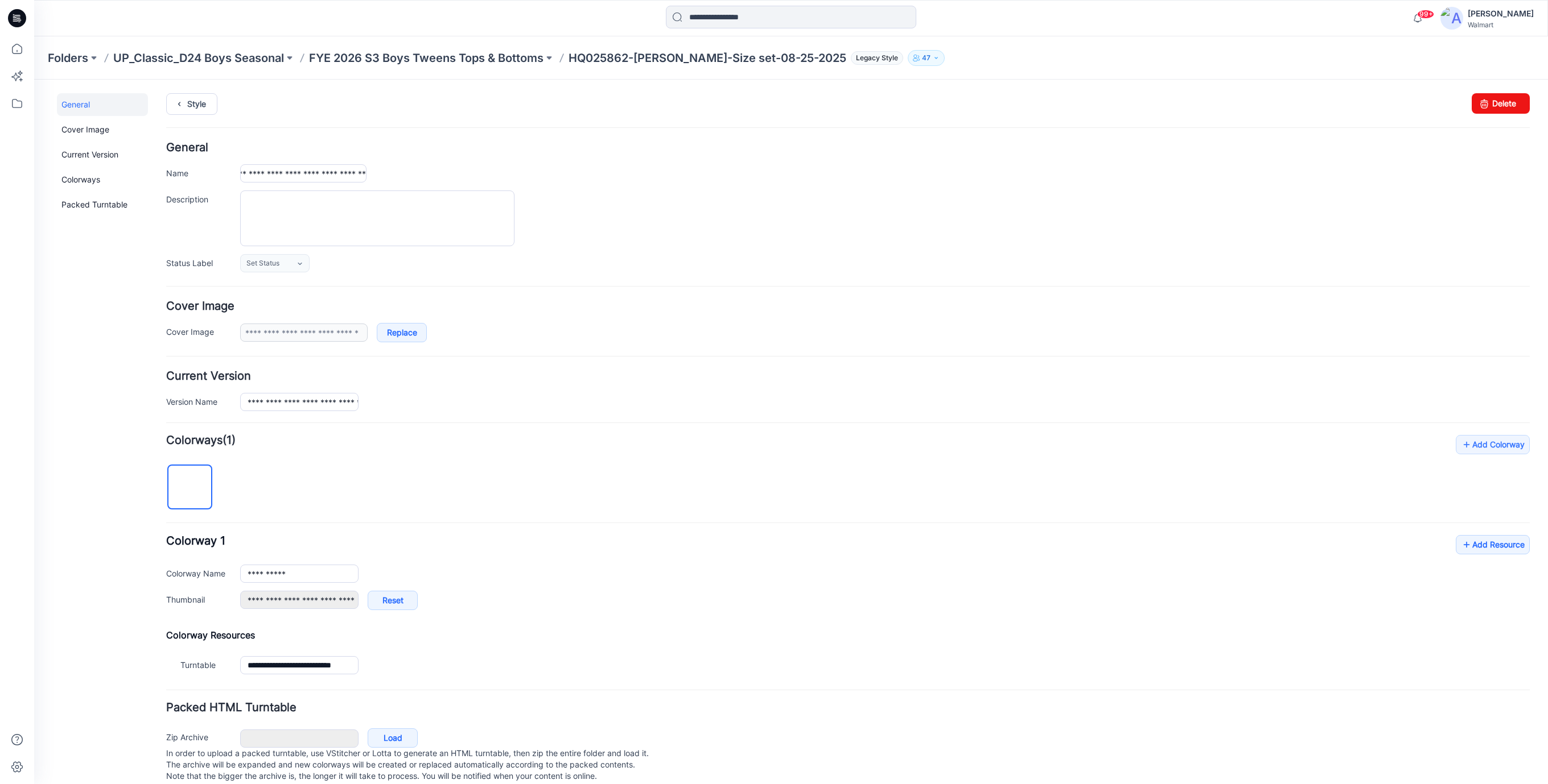
scroll to position [0, 75]
click at [630, 205] on div at bounding box center [884, 219] width 1289 height 56
drag, startPoint x: 330, startPoint y: 176, endPoint x: 345, endPoint y: 173, distance: 15.3
click at [330, 175] on input "**********" at bounding box center [303, 174] width 127 height 18
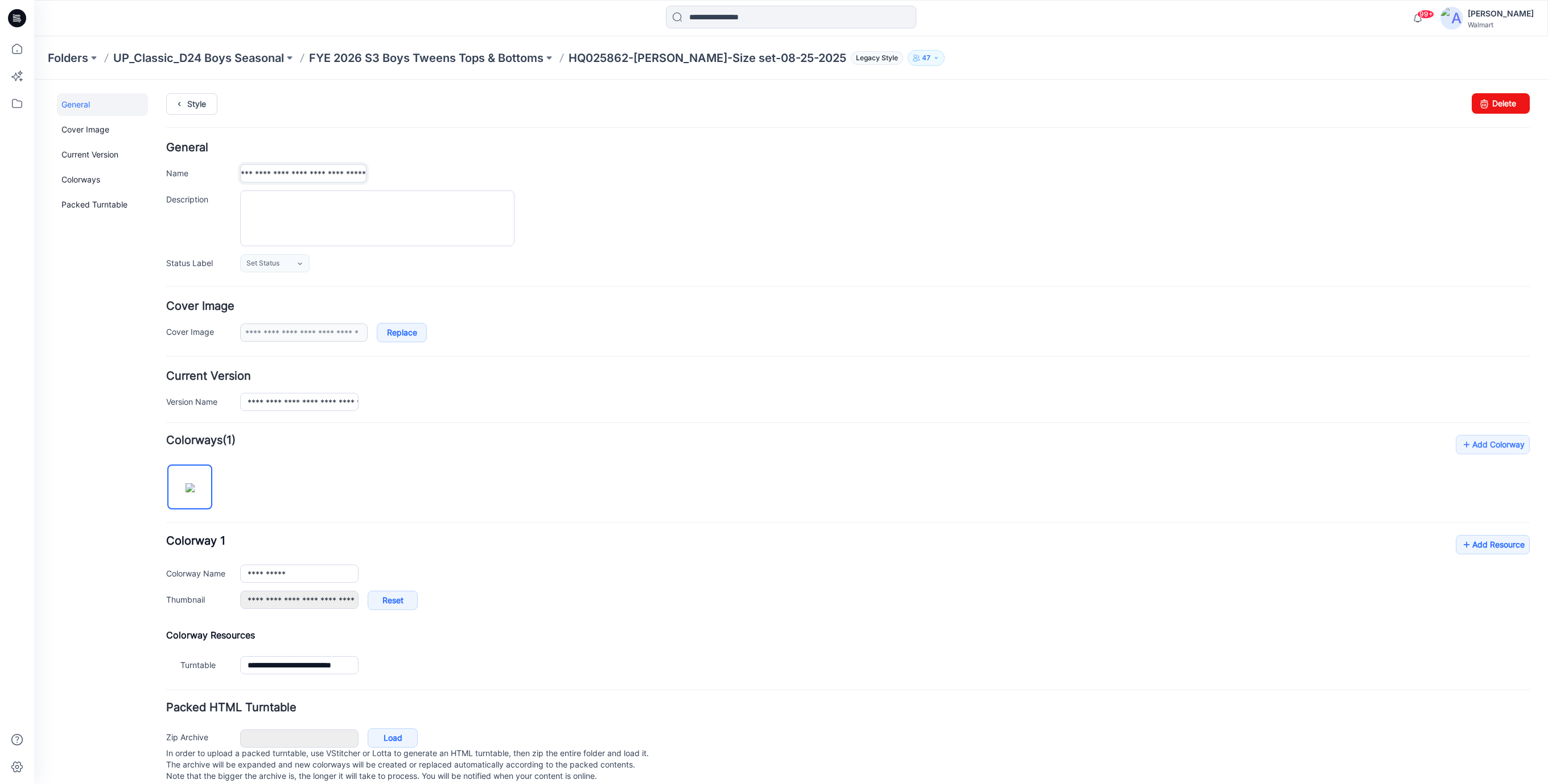
scroll to position [0, 66]
type input "**********"
click at [713, 216] on div at bounding box center [884, 219] width 1289 height 56
click at [323, 166] on input "**********" at bounding box center [303, 174] width 127 height 18
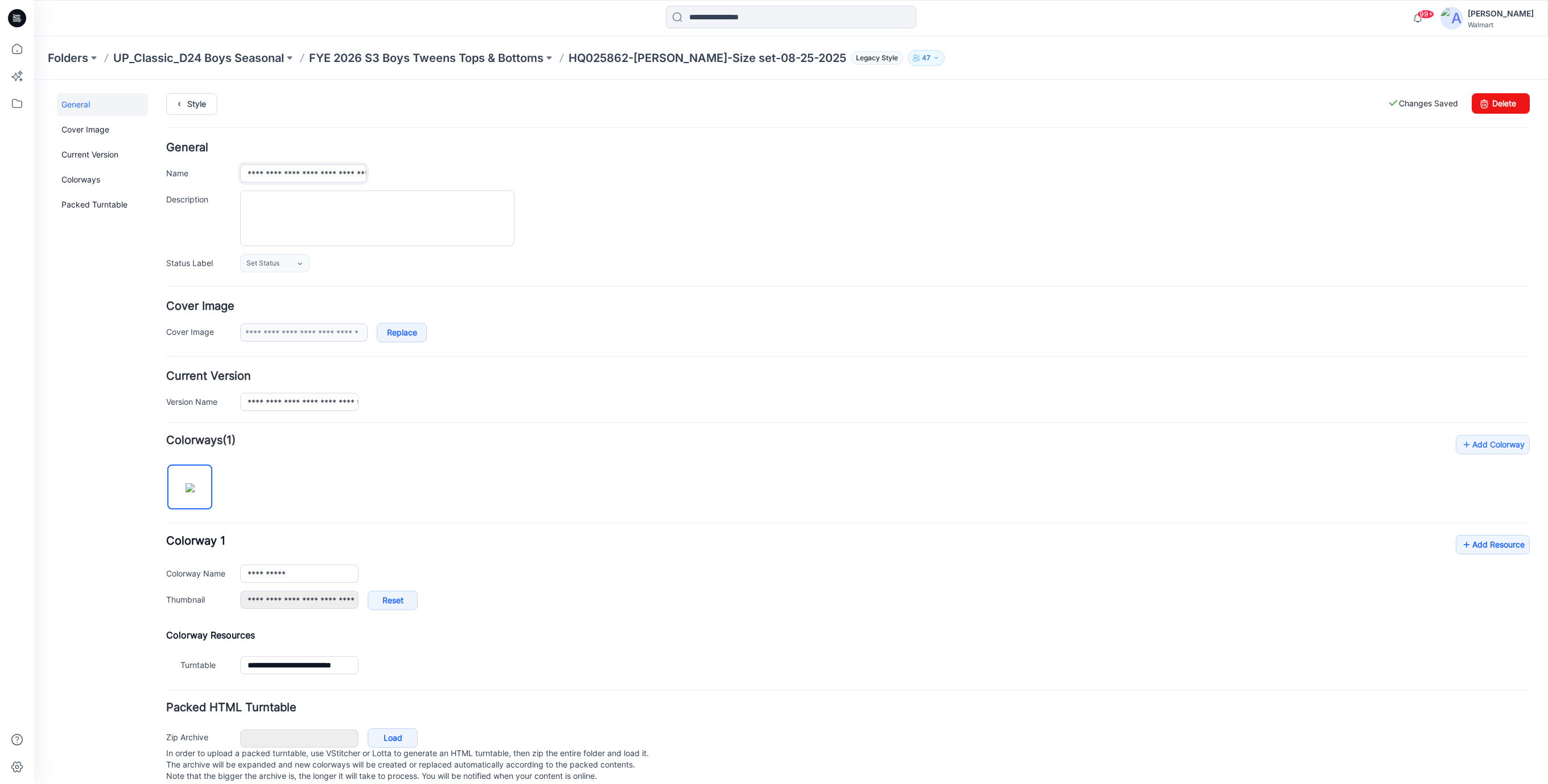
click at [323, 171] on input "**********" at bounding box center [303, 174] width 127 height 18
click at [632, 214] on div at bounding box center [884, 219] width 1289 height 56
click at [1487, 545] on link "Add Resource" at bounding box center [1493, 544] width 74 height 19
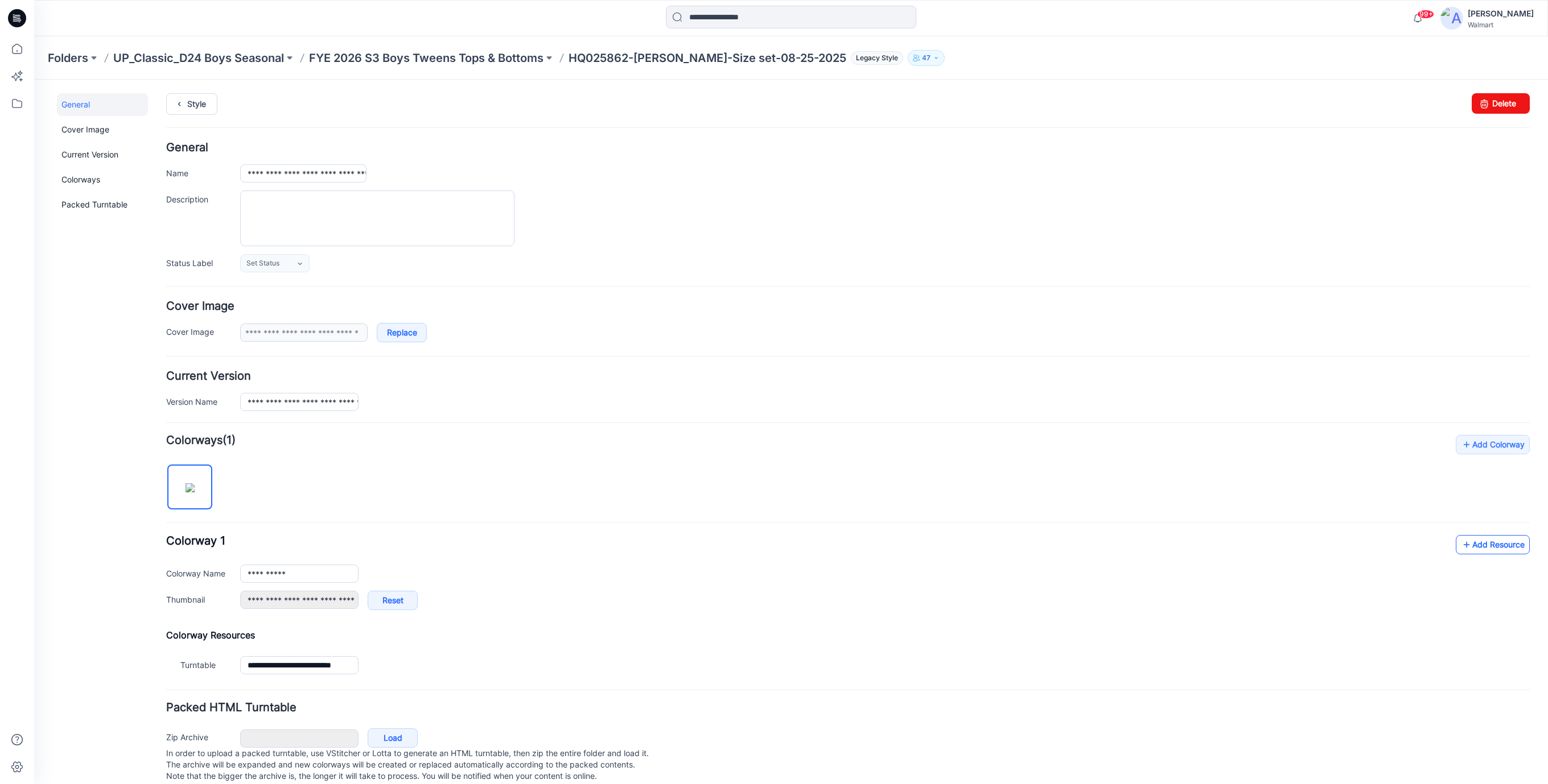
click at [1489, 542] on link "Add Resource" at bounding box center [1493, 544] width 74 height 19
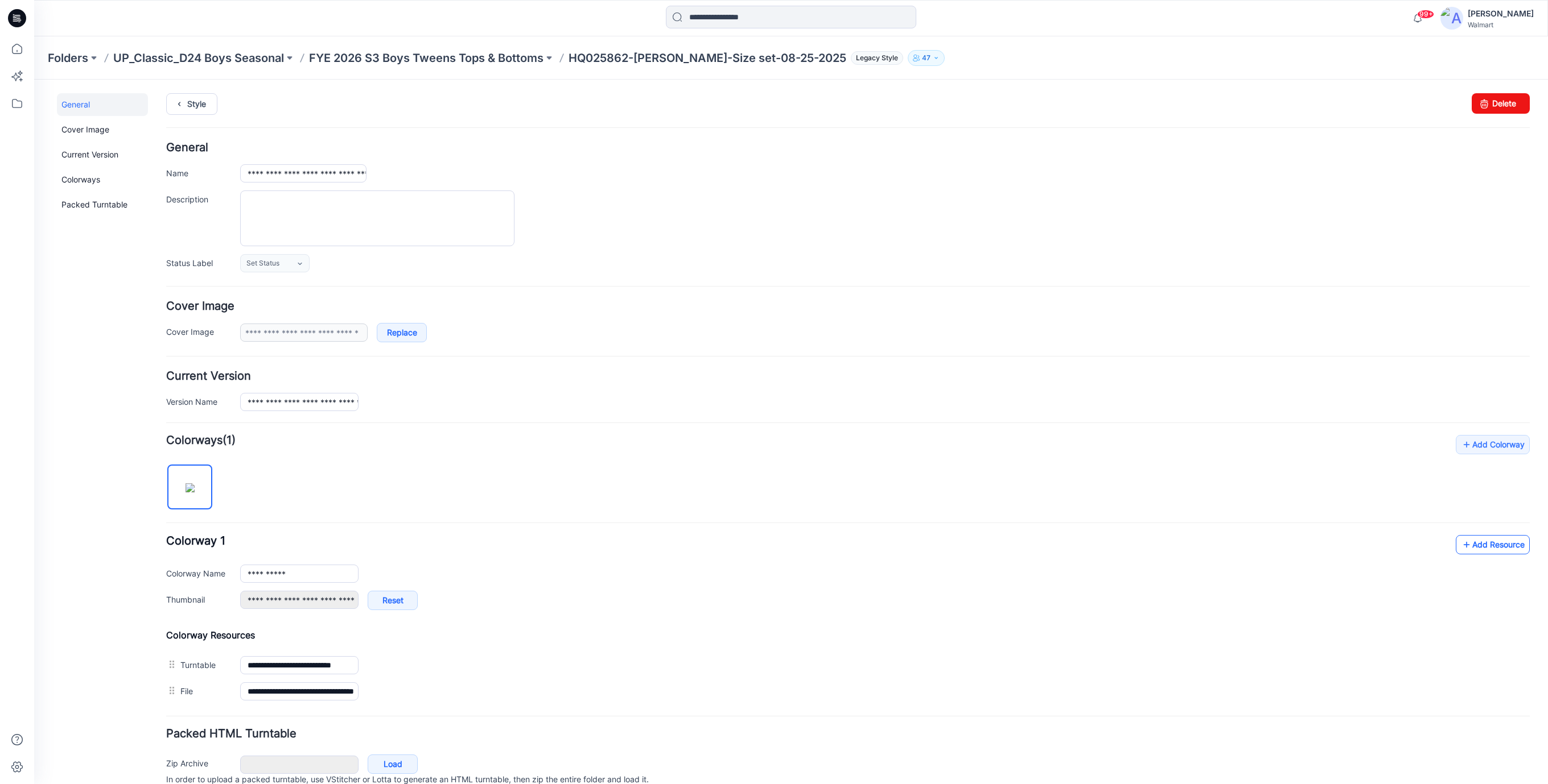
click at [1486, 547] on link "Add Resource" at bounding box center [1493, 544] width 74 height 19
click at [185, 102] on icon at bounding box center [179, 104] width 16 height 21
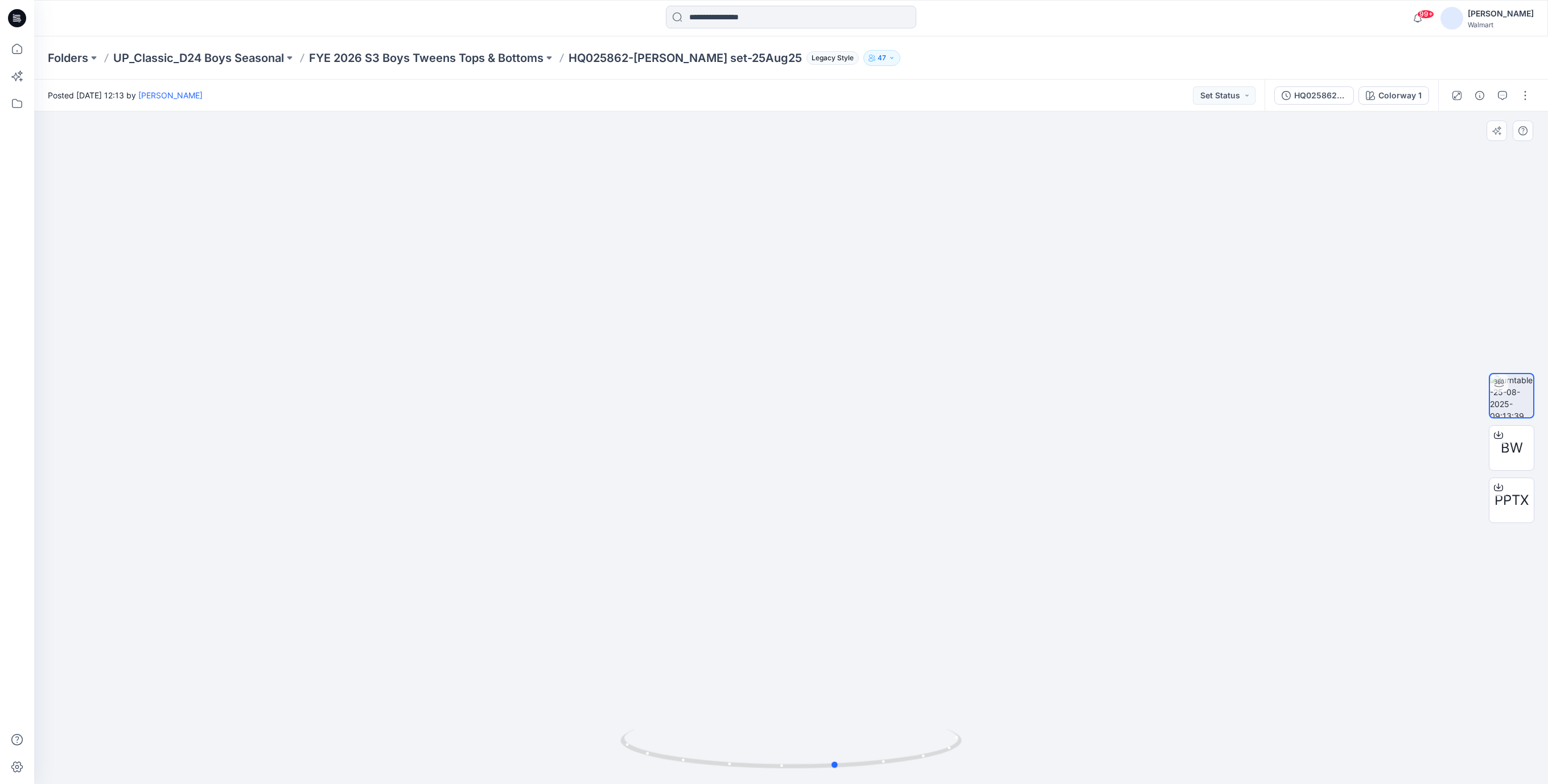
drag, startPoint x: 830, startPoint y: 765, endPoint x: 534, endPoint y: 760, distance: 296.0
click at [534, 760] on div at bounding box center [791, 448] width 1514 height 673
click at [16, 18] on icon at bounding box center [18, 18] width 5 height 1
